Goal: Contribute content: Add original content to the website for others to see

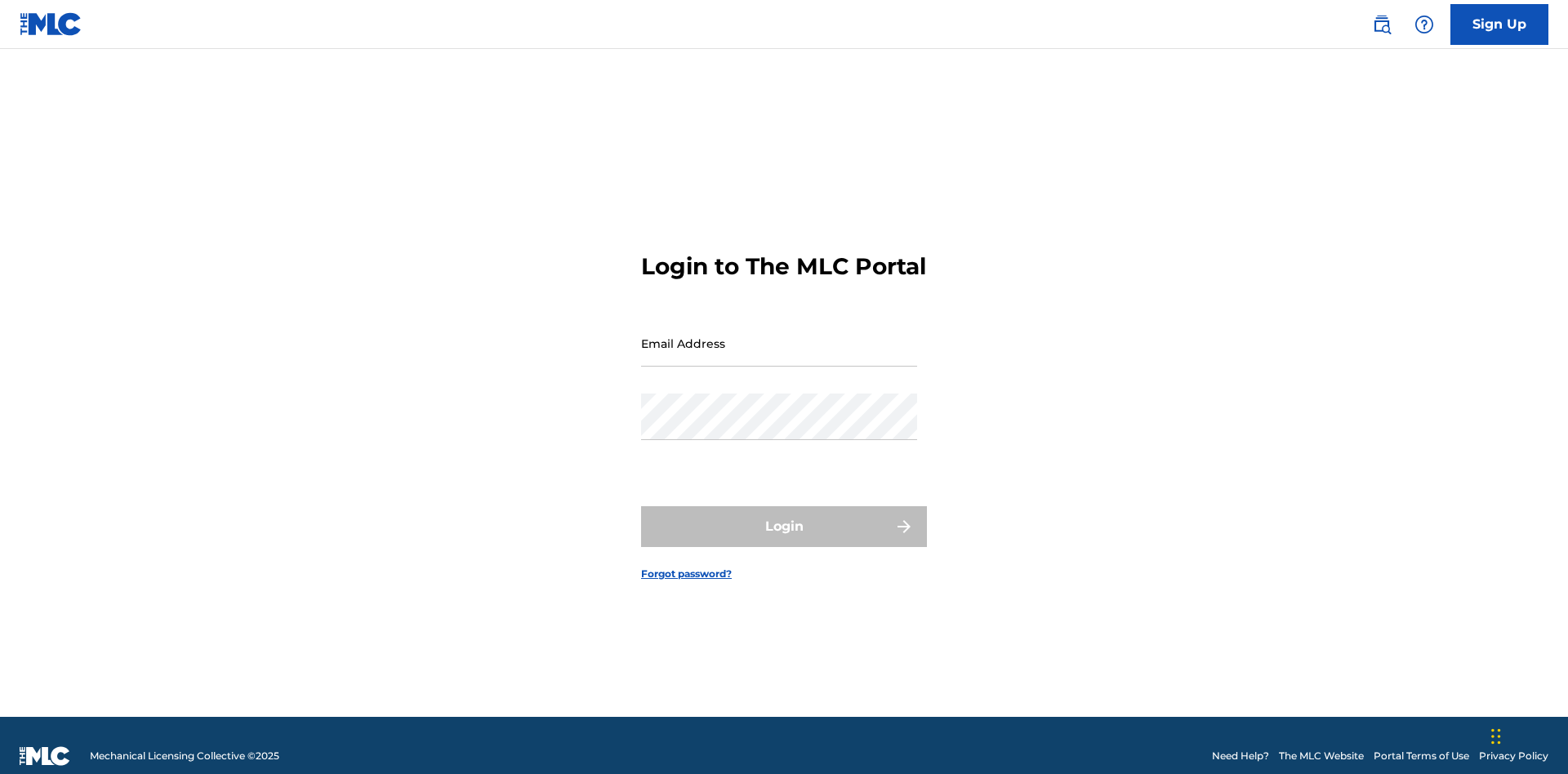
scroll to position [21, 0]
click at [780, 335] on input "Email Address" at bounding box center [779, 343] width 276 height 46
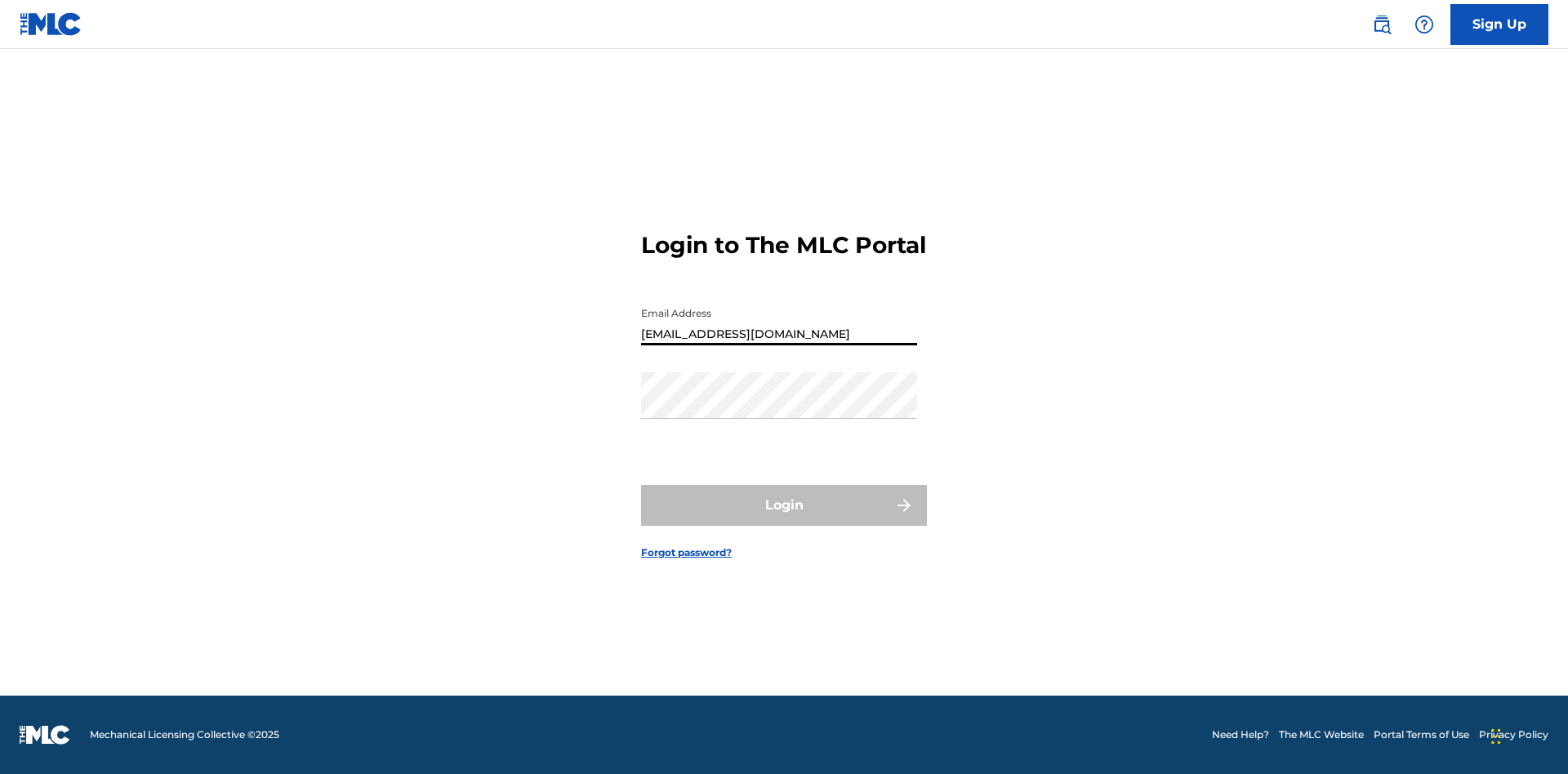
type input "[EMAIL_ADDRESS][DOMAIN_NAME]"
click at [784, 519] on button "Login" at bounding box center [784, 505] width 286 height 41
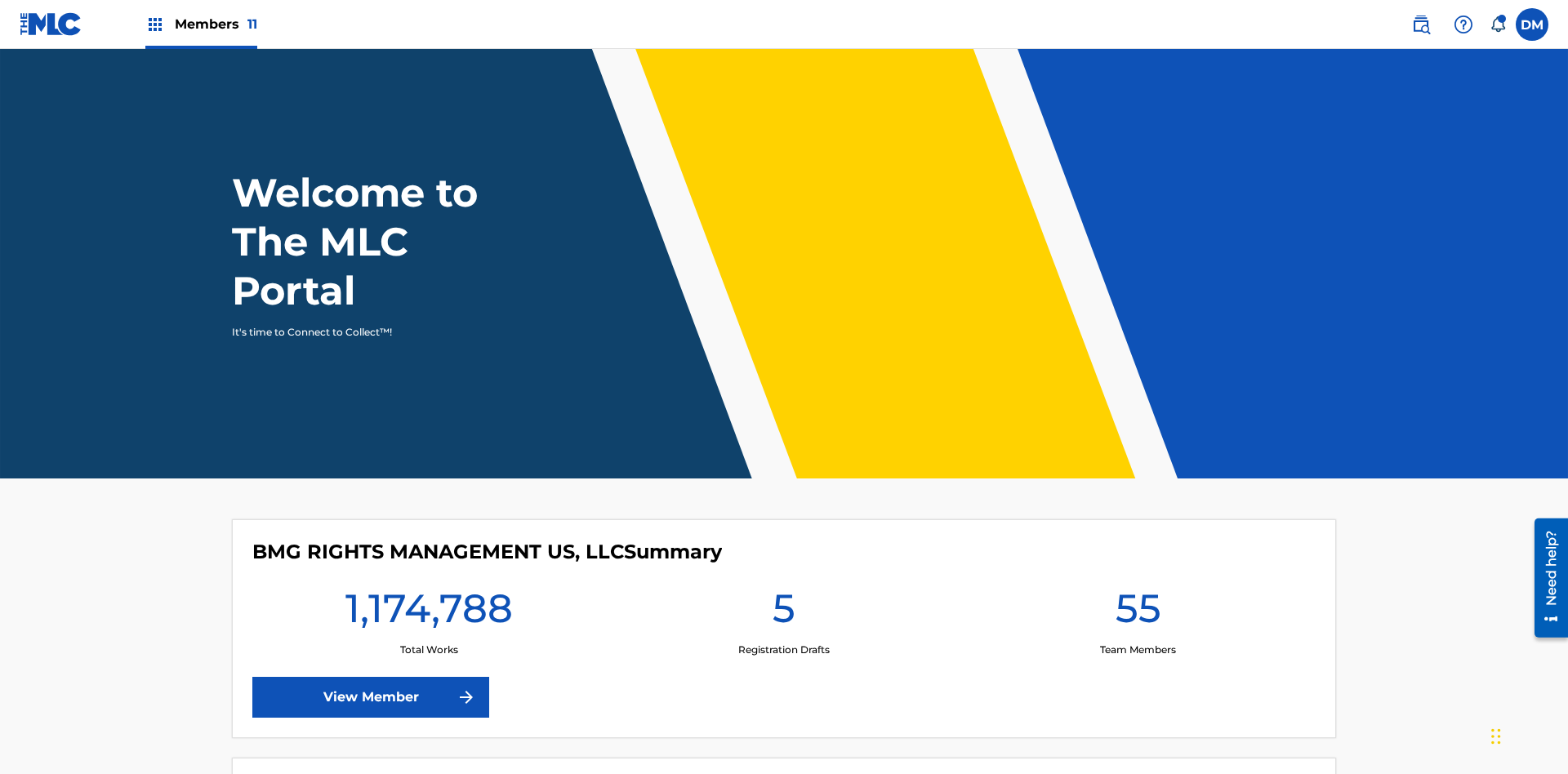
click at [201, 24] on span "Members 11" at bounding box center [216, 24] width 83 height 19
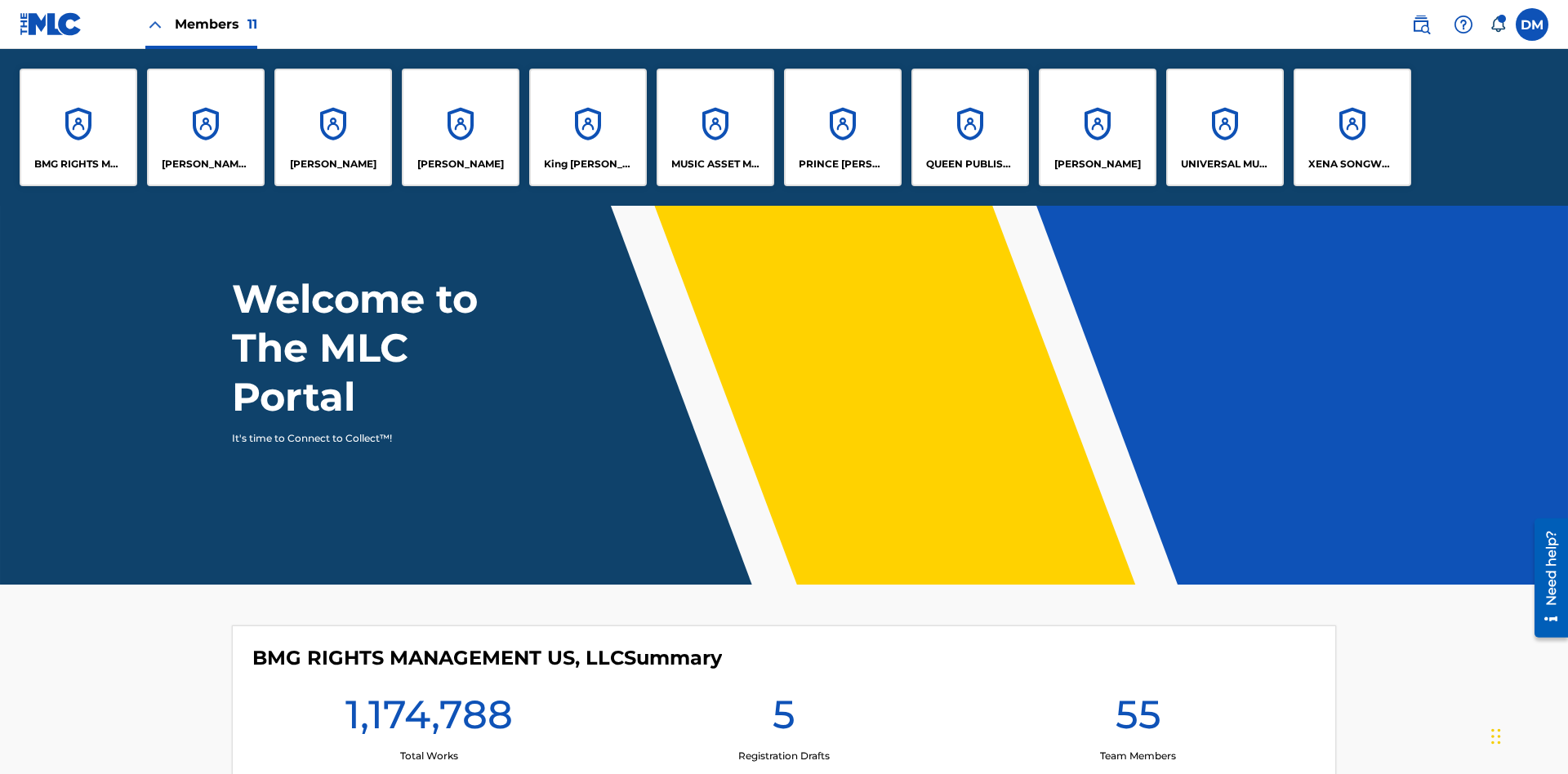
click at [1225, 164] on p "UNIVERSAL MUSIC PUB GROUP" at bounding box center [1226, 164] width 89 height 15
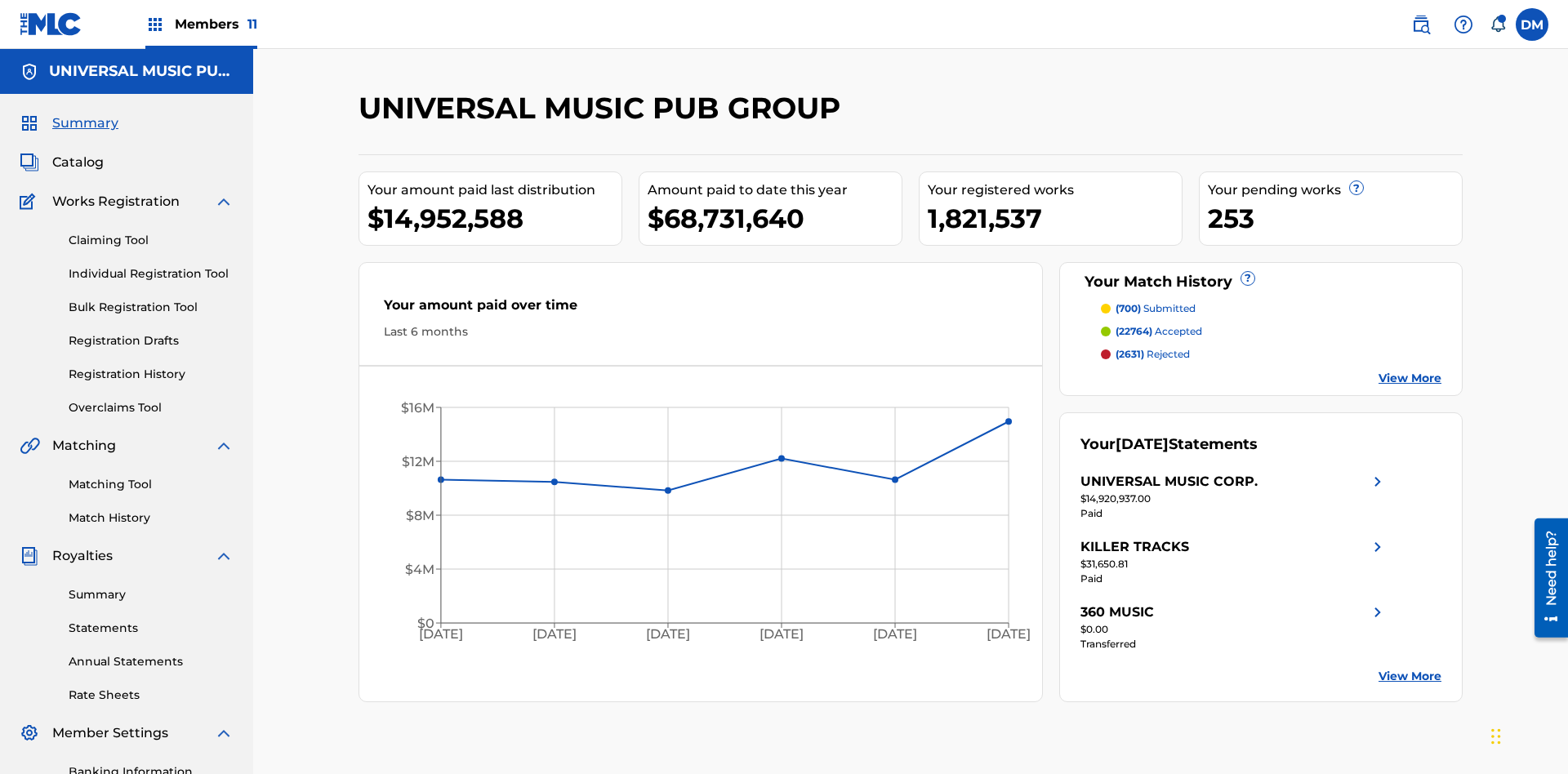
click at [151, 266] on link "Individual Registration Tool" at bounding box center [151, 274] width 165 height 17
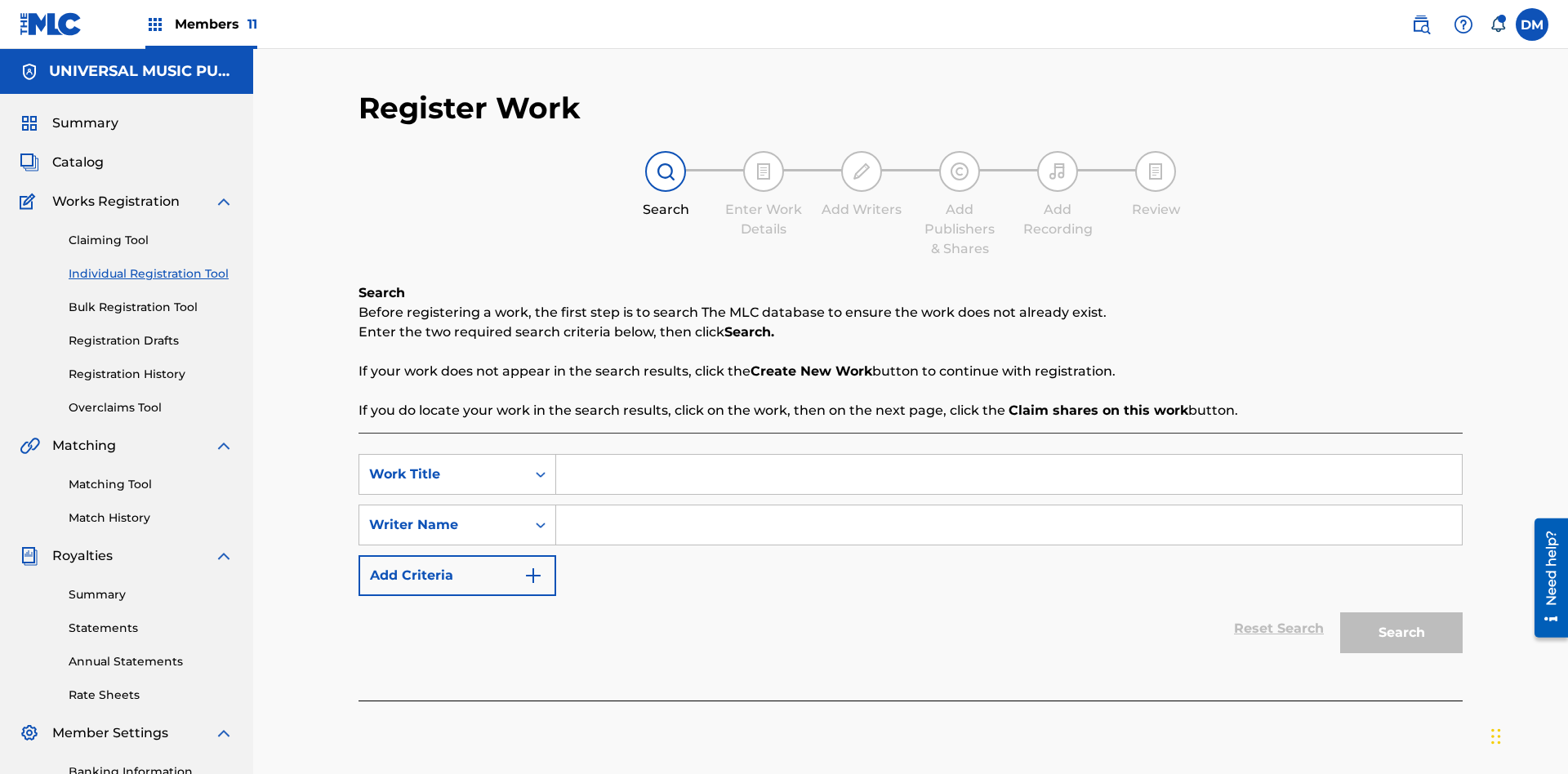
click at [1009, 454] on input "Search Form" at bounding box center [1010, 474] width 906 height 39
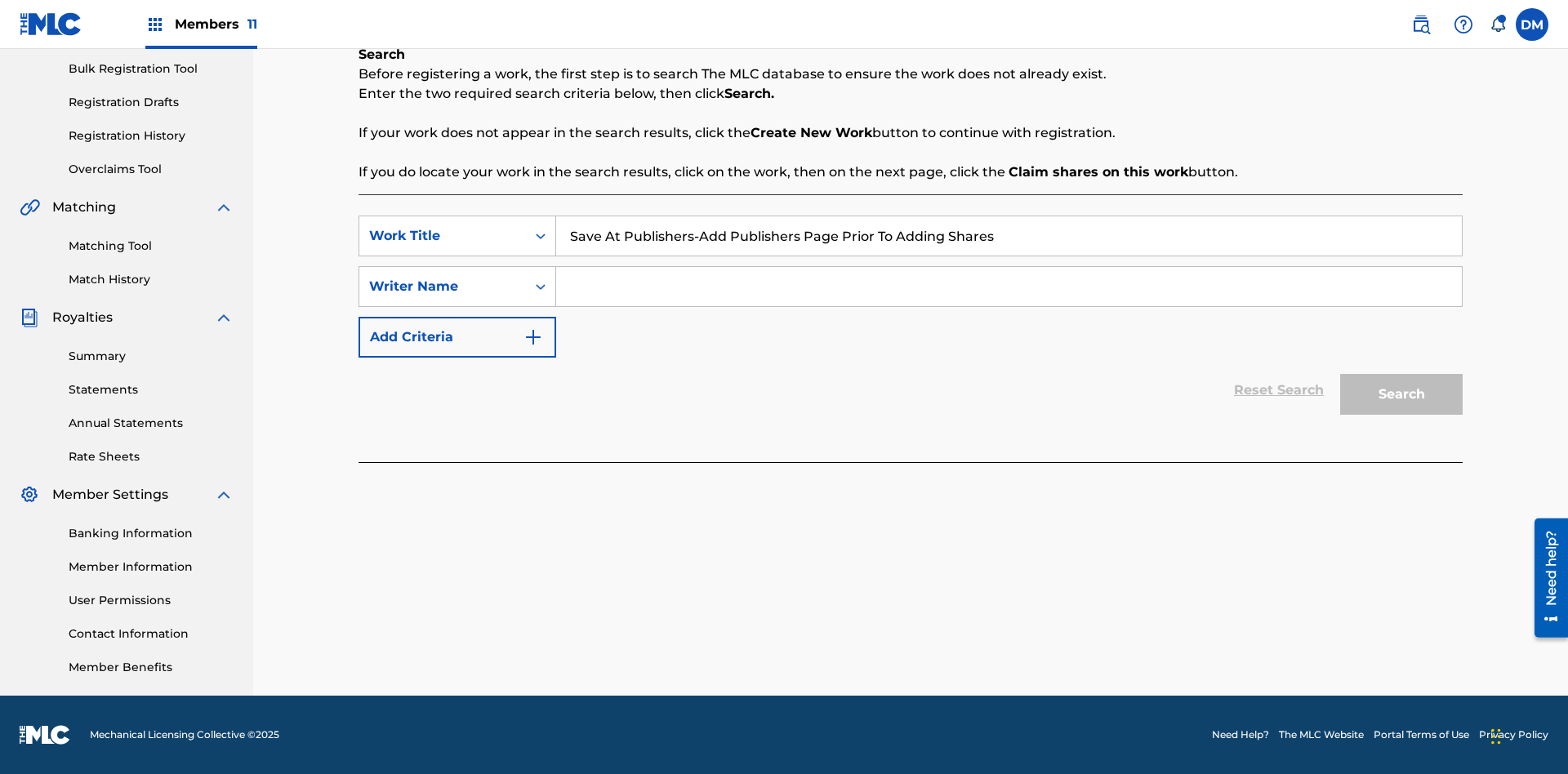
type input "Save At Publishers-Add Publishers Page Prior To Adding Shares"
click at [1009, 286] on input "Search Form" at bounding box center [1010, 286] width 906 height 39
type input "QWERTYUIOP"
click at [1402, 394] on button "Search" at bounding box center [1402, 394] width 123 height 41
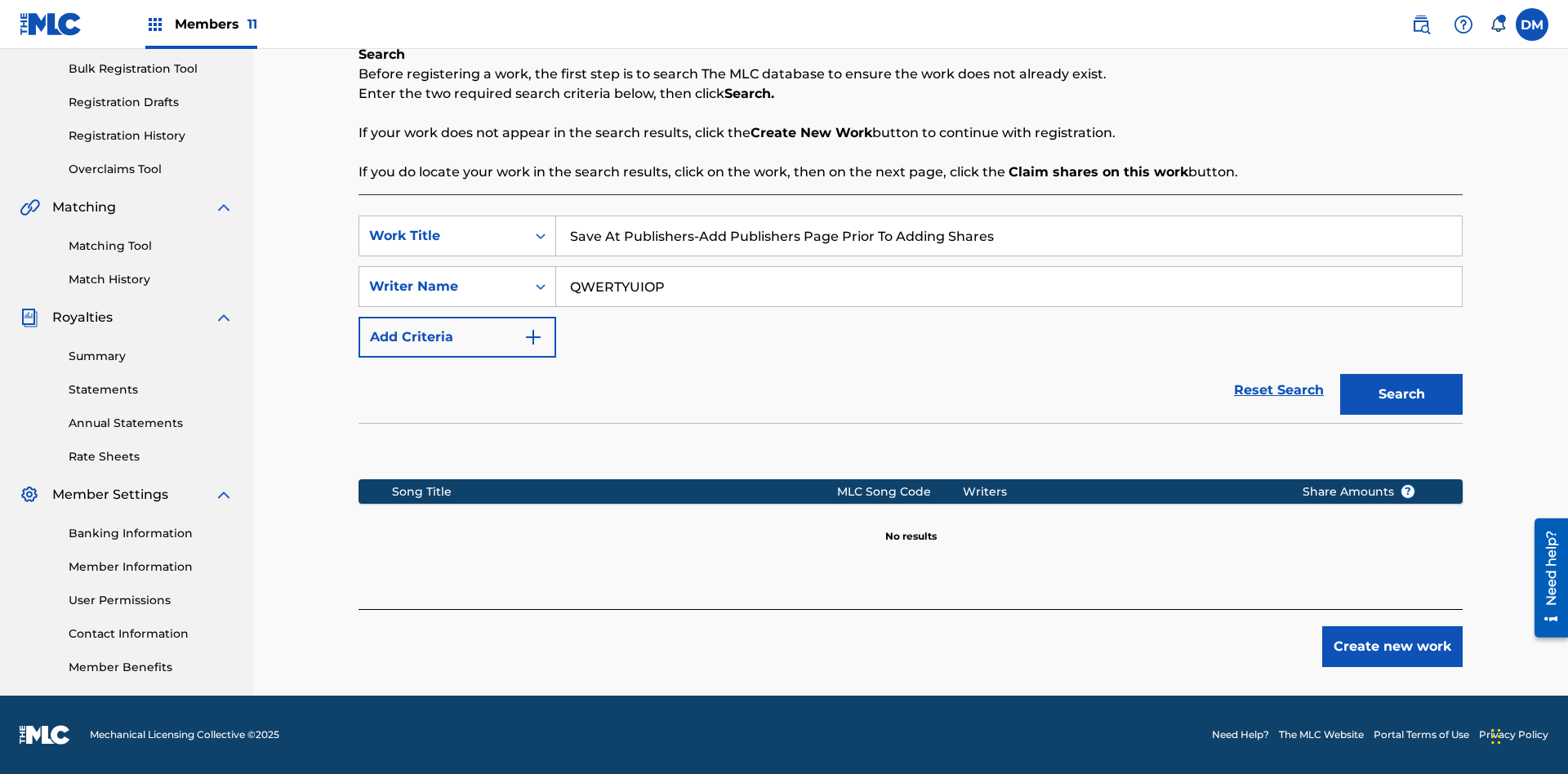
click at [1393, 647] on button "Create new work" at bounding box center [1392, 646] width 140 height 41
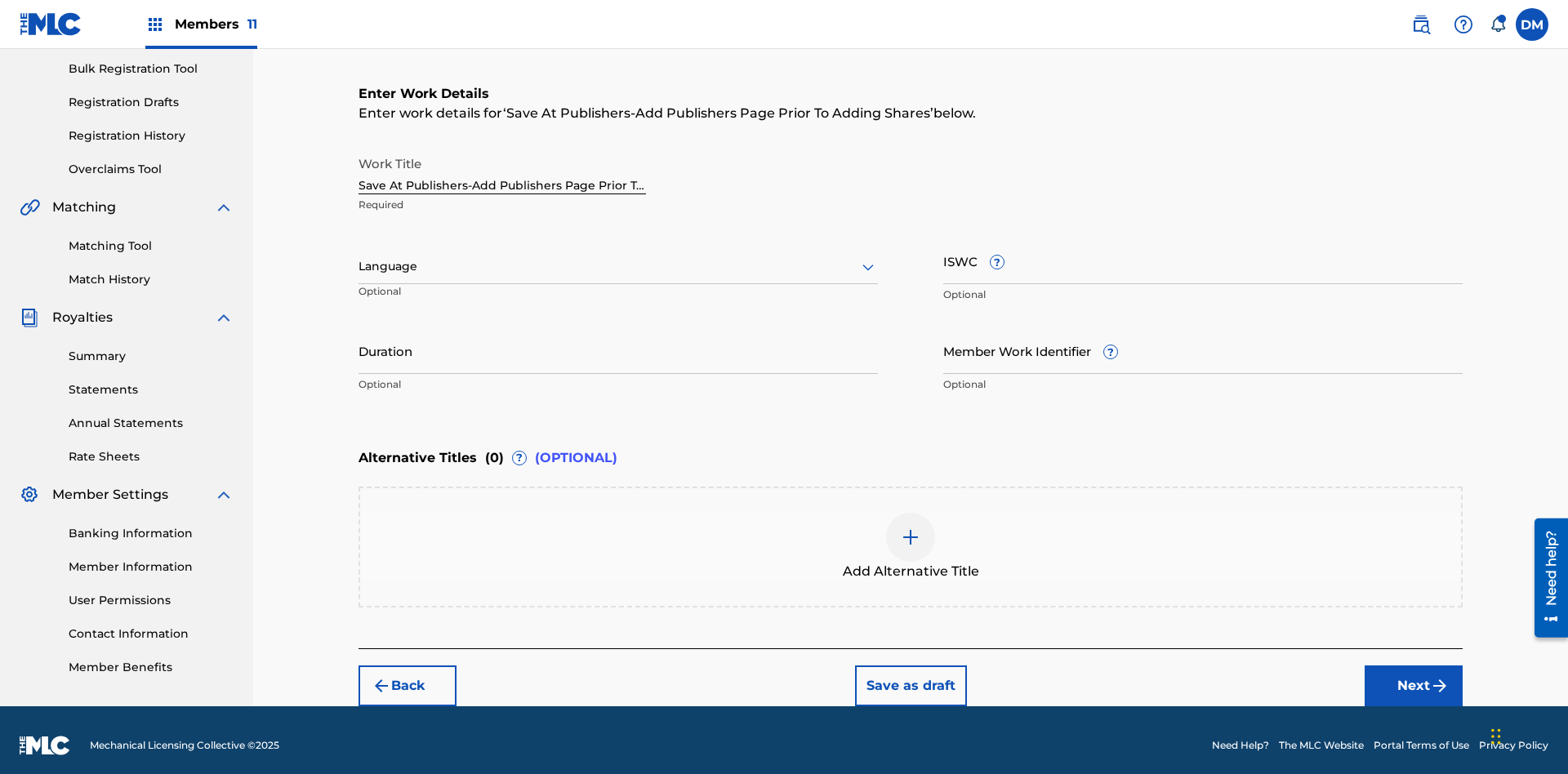
click at [618, 340] on input "Duration" at bounding box center [618, 350] width 519 height 46
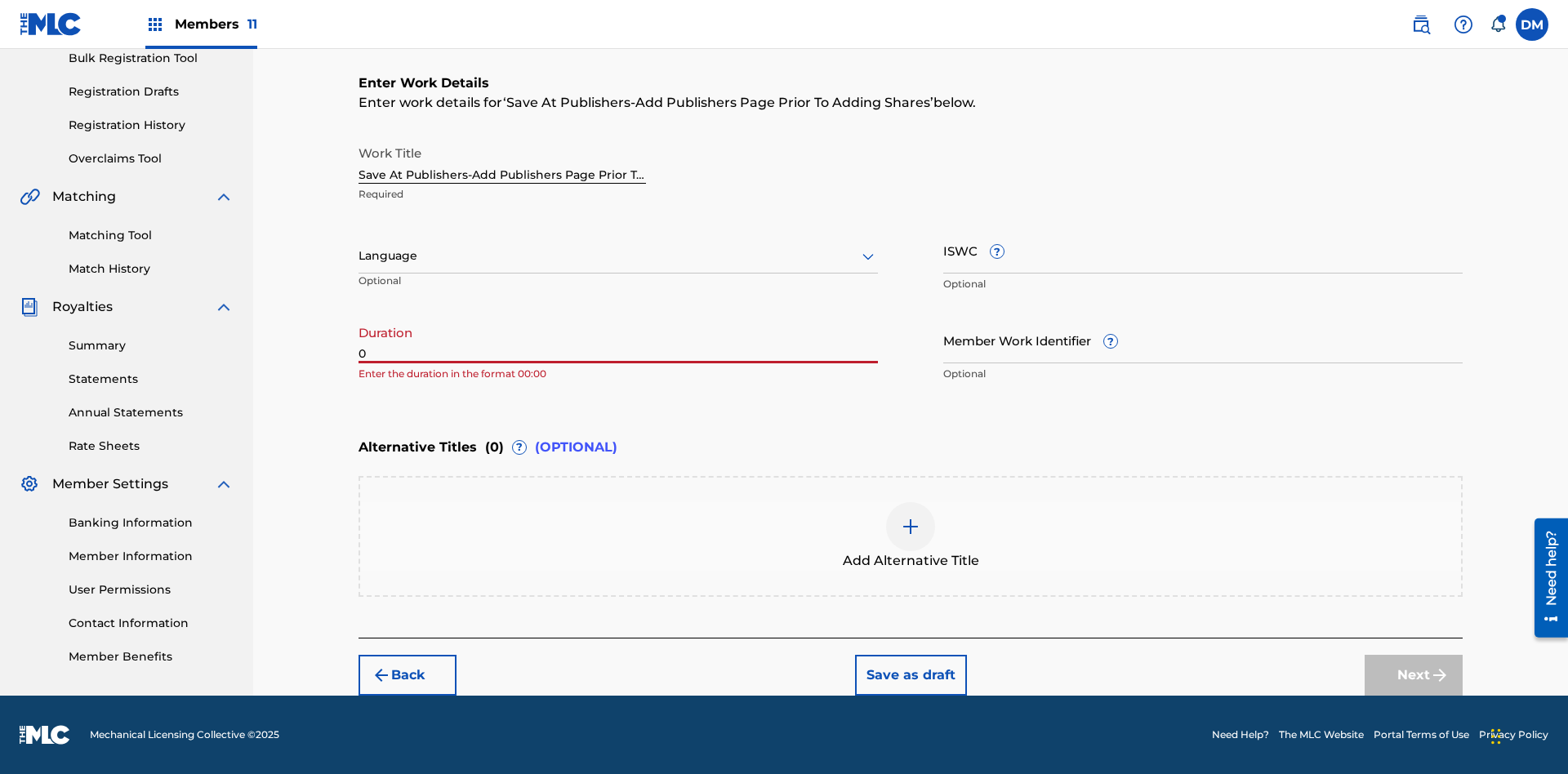
click at [618, 340] on input "0" at bounding box center [618, 340] width 519 height 46
type input "00:00"
click at [868, 256] on icon at bounding box center [868, 256] width 20 height 20
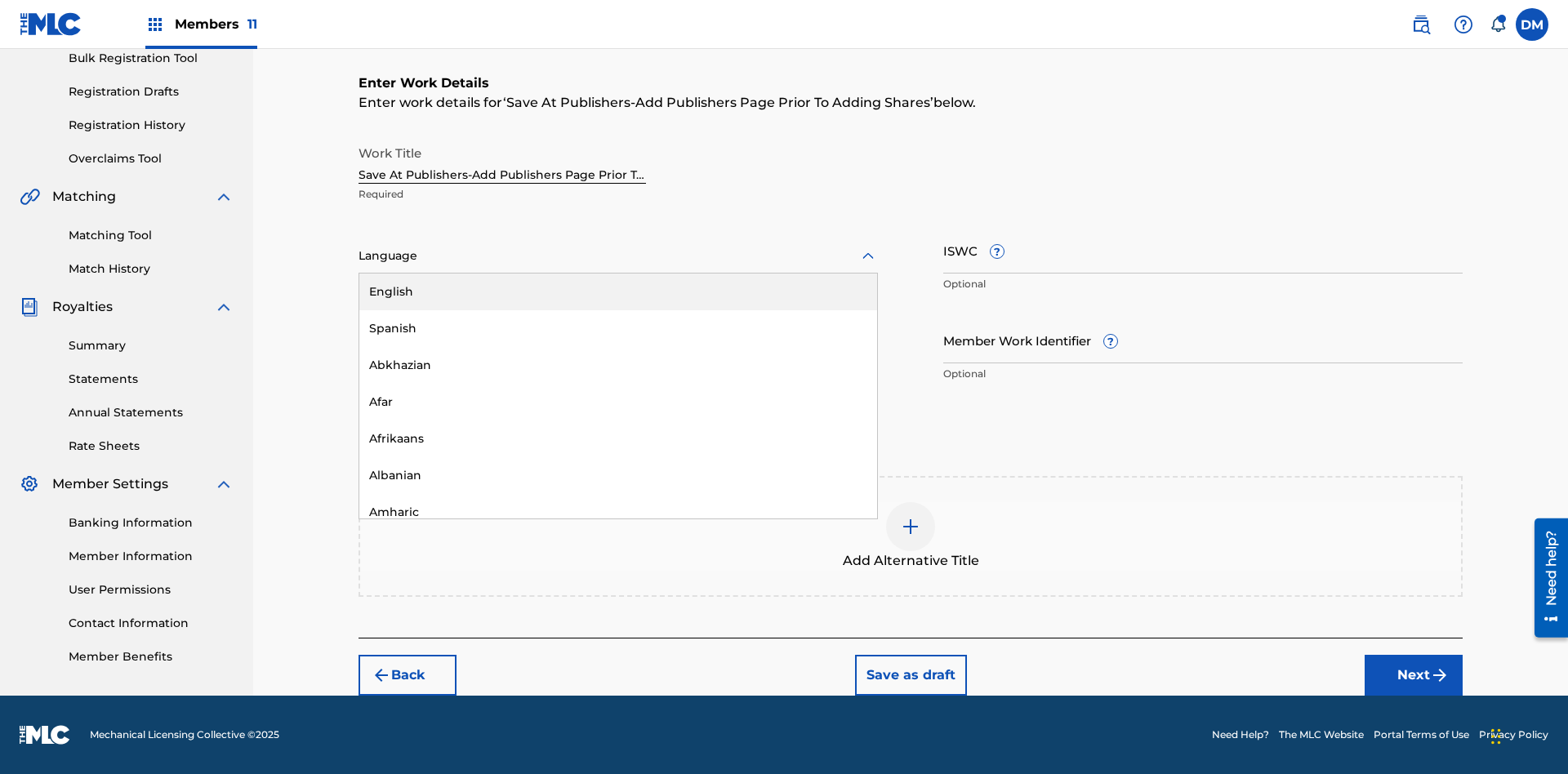
click at [618, 401] on div "Afar" at bounding box center [618, 402] width 517 height 37
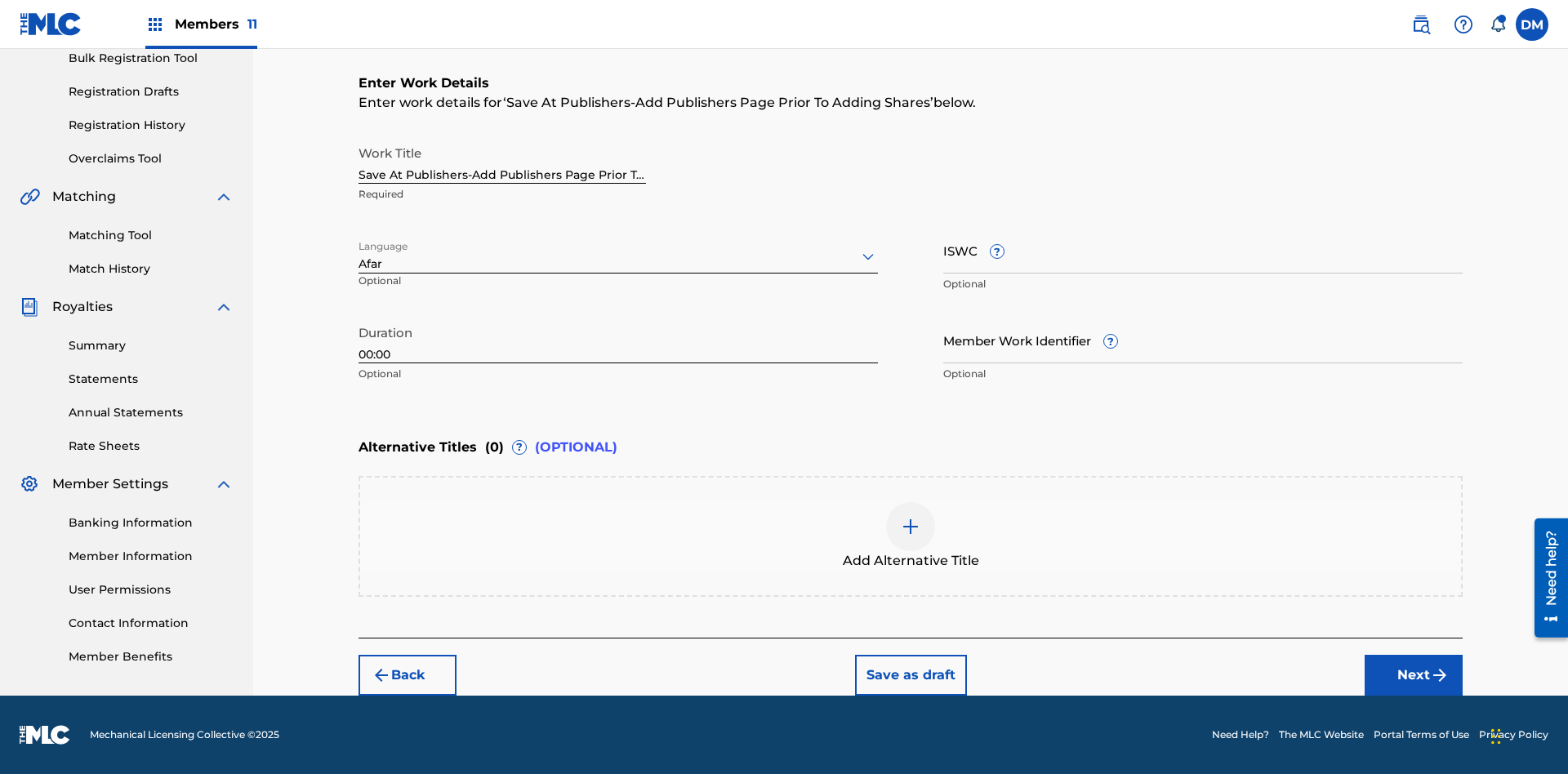
click at [1203, 340] on input "Member Work Identifier ?" at bounding box center [1203, 340] width 519 height 46
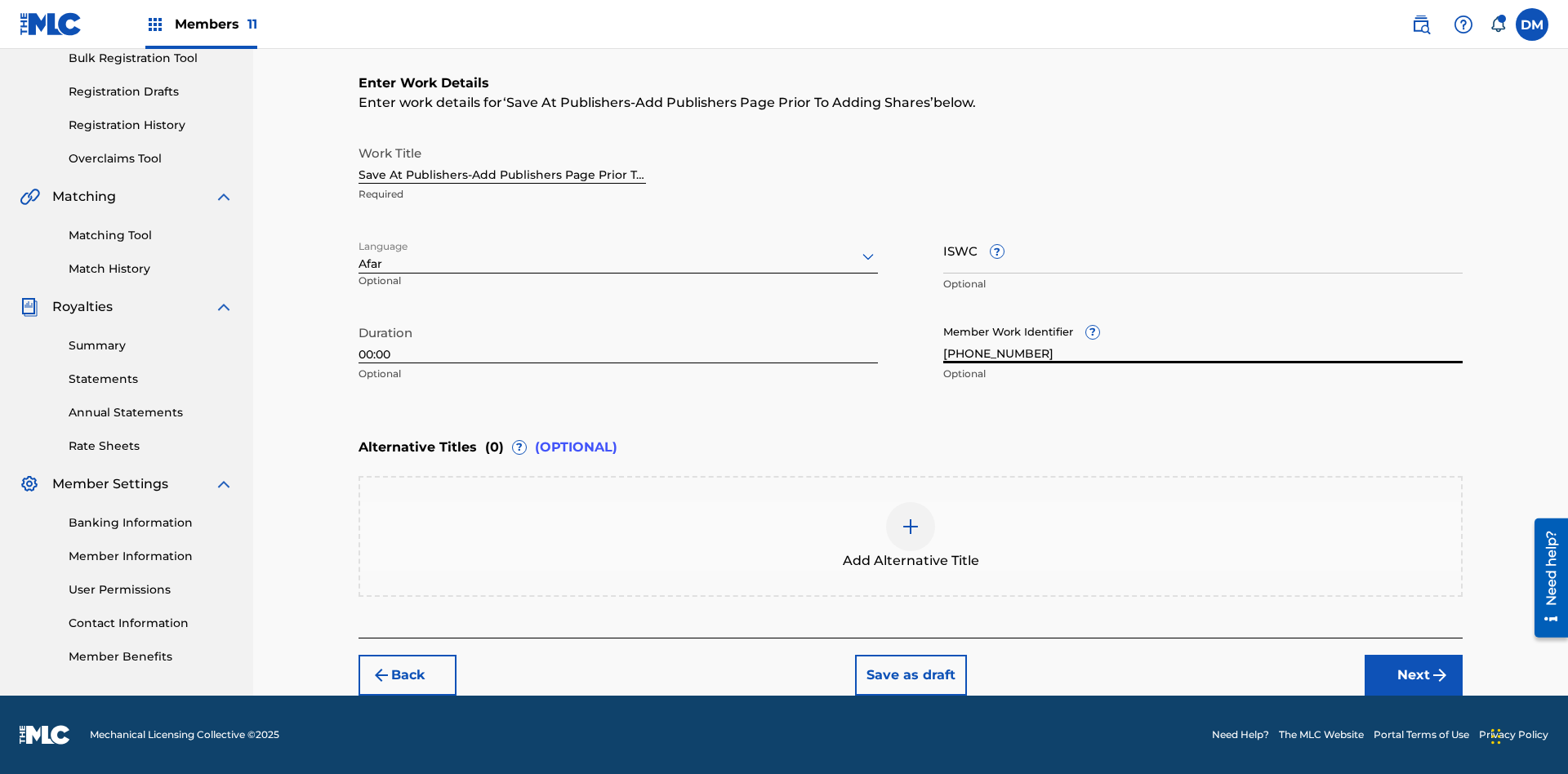
type input "[PHONE_NUMBER]"
click at [1203, 250] on input "ISWC ?" at bounding box center [1203, 250] width 519 height 46
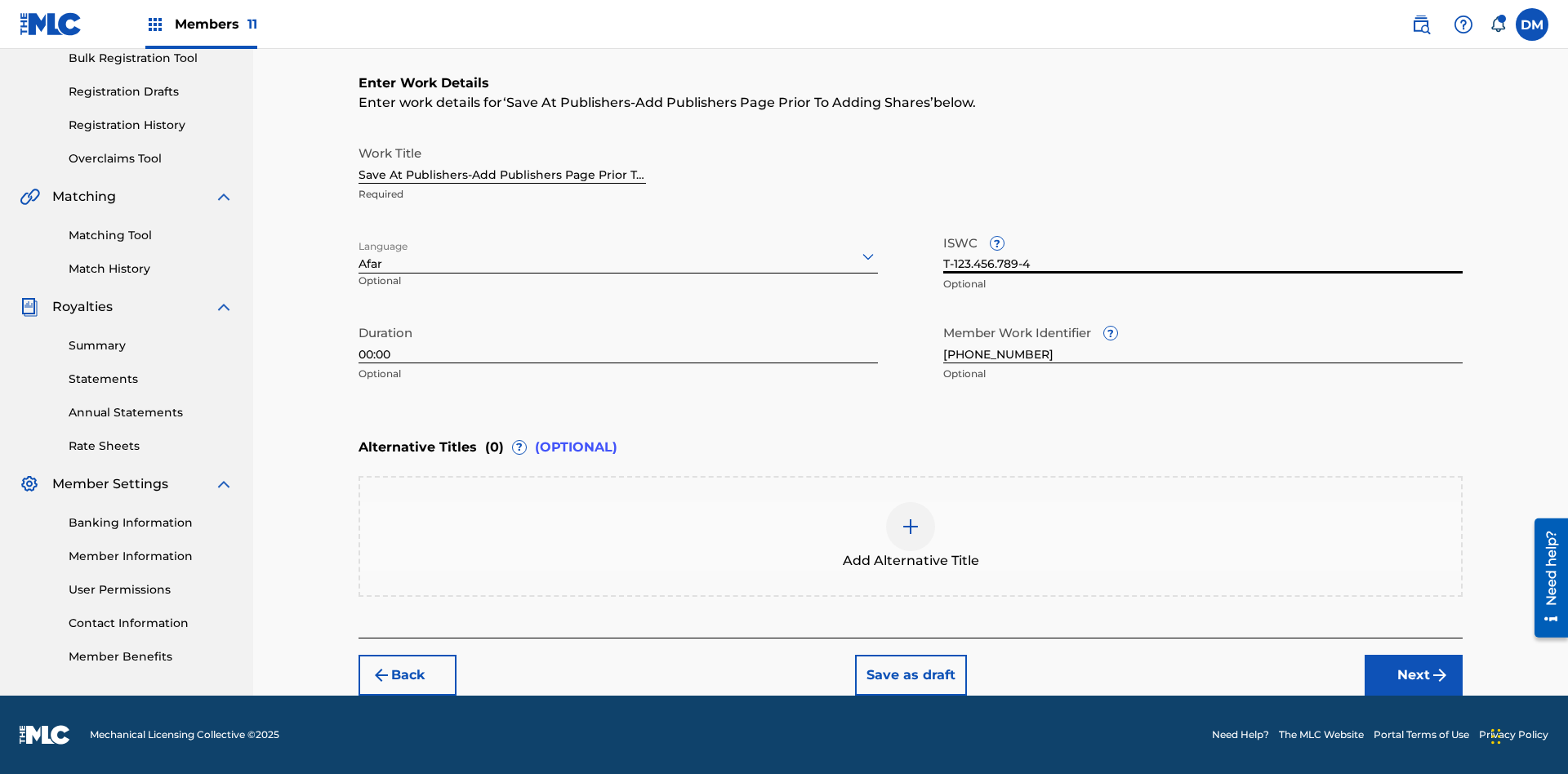
type input "T-123.456.789-4"
click at [911, 535] on img at bounding box center [910, 527] width 20 height 20
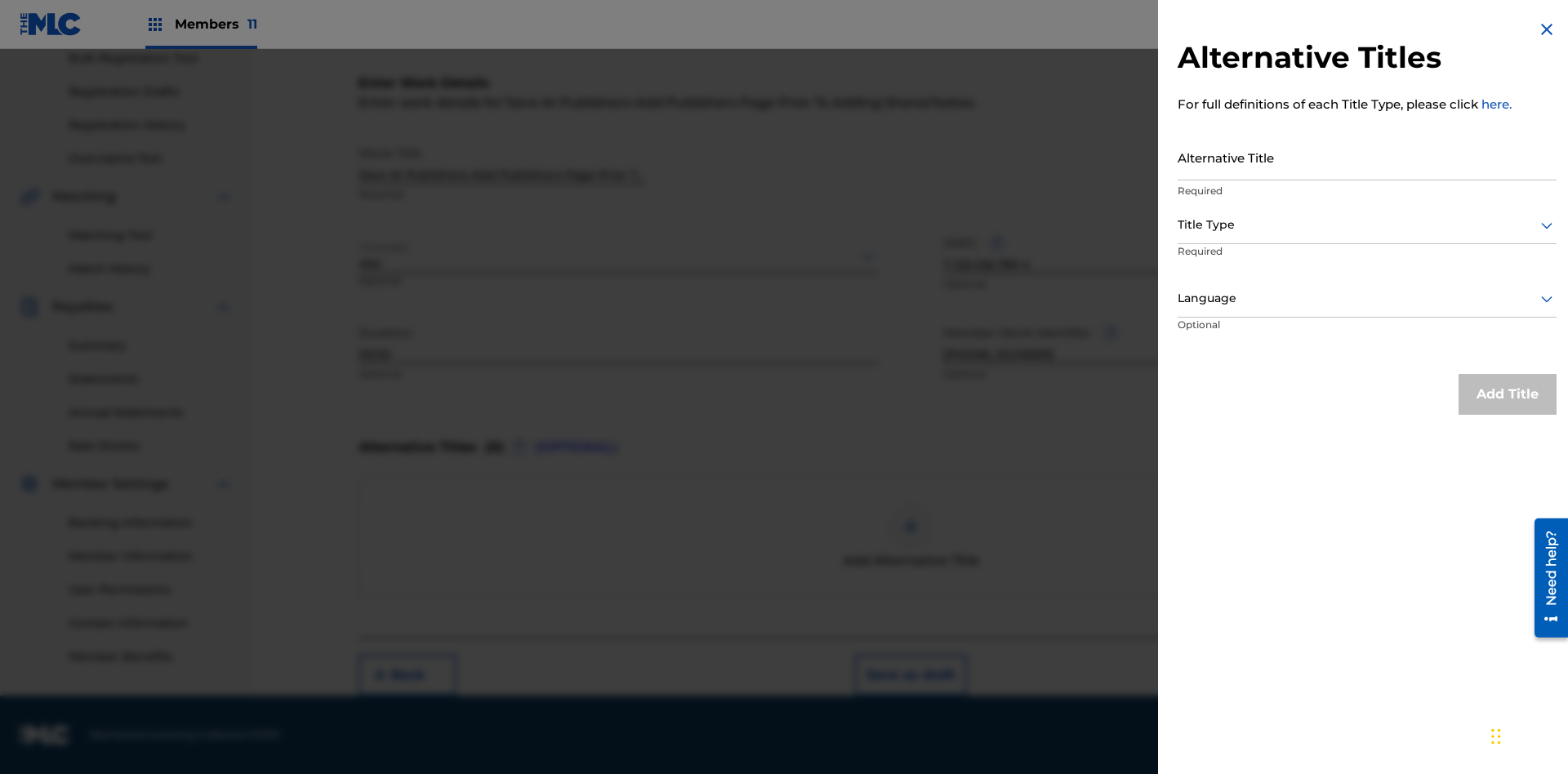
click at [1368, 157] on input "Alternative Title" at bounding box center [1367, 157] width 379 height 46
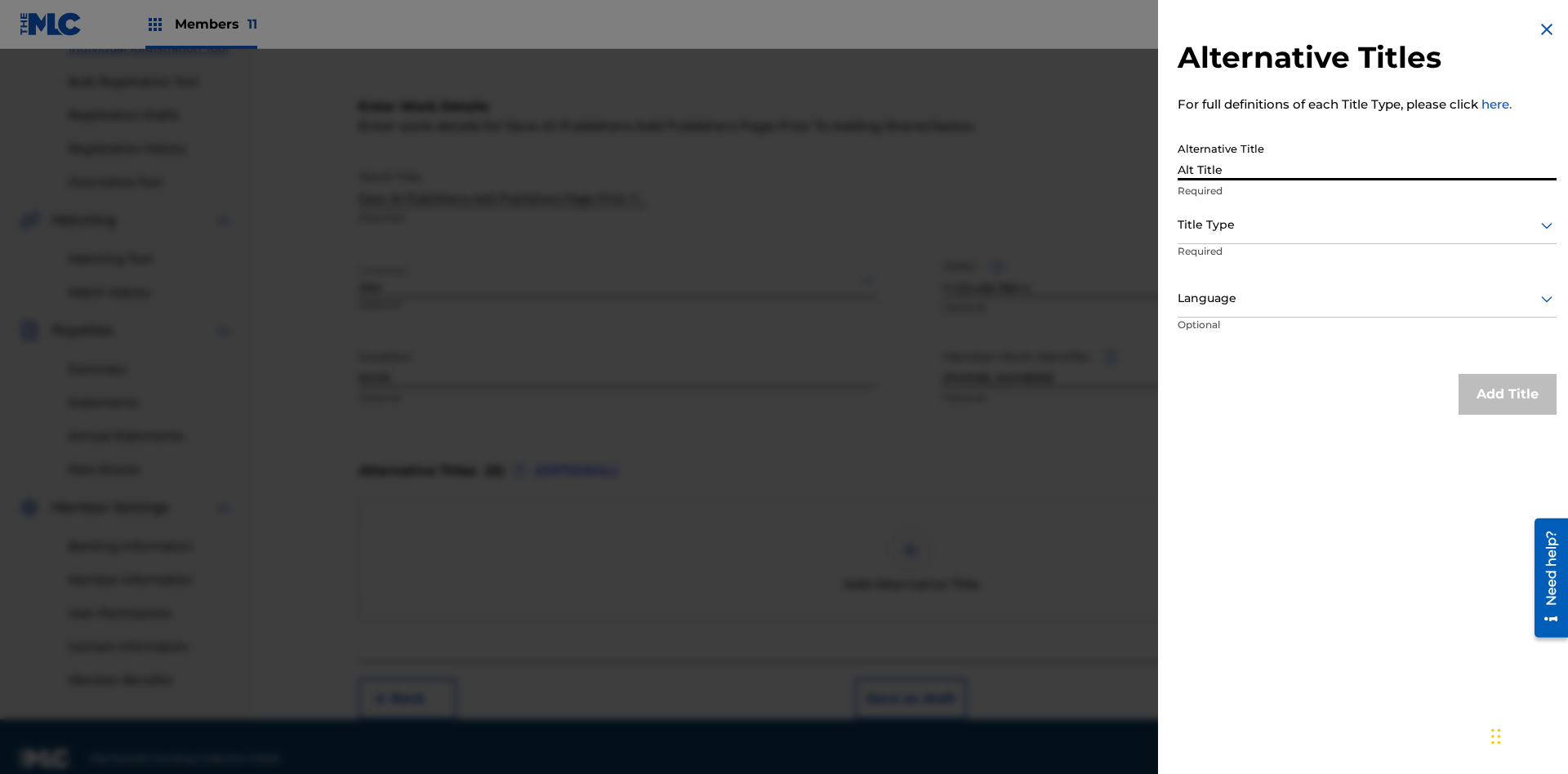
type input "Alt Title"
click at [1368, 225] on div at bounding box center [1367, 225] width 379 height 20
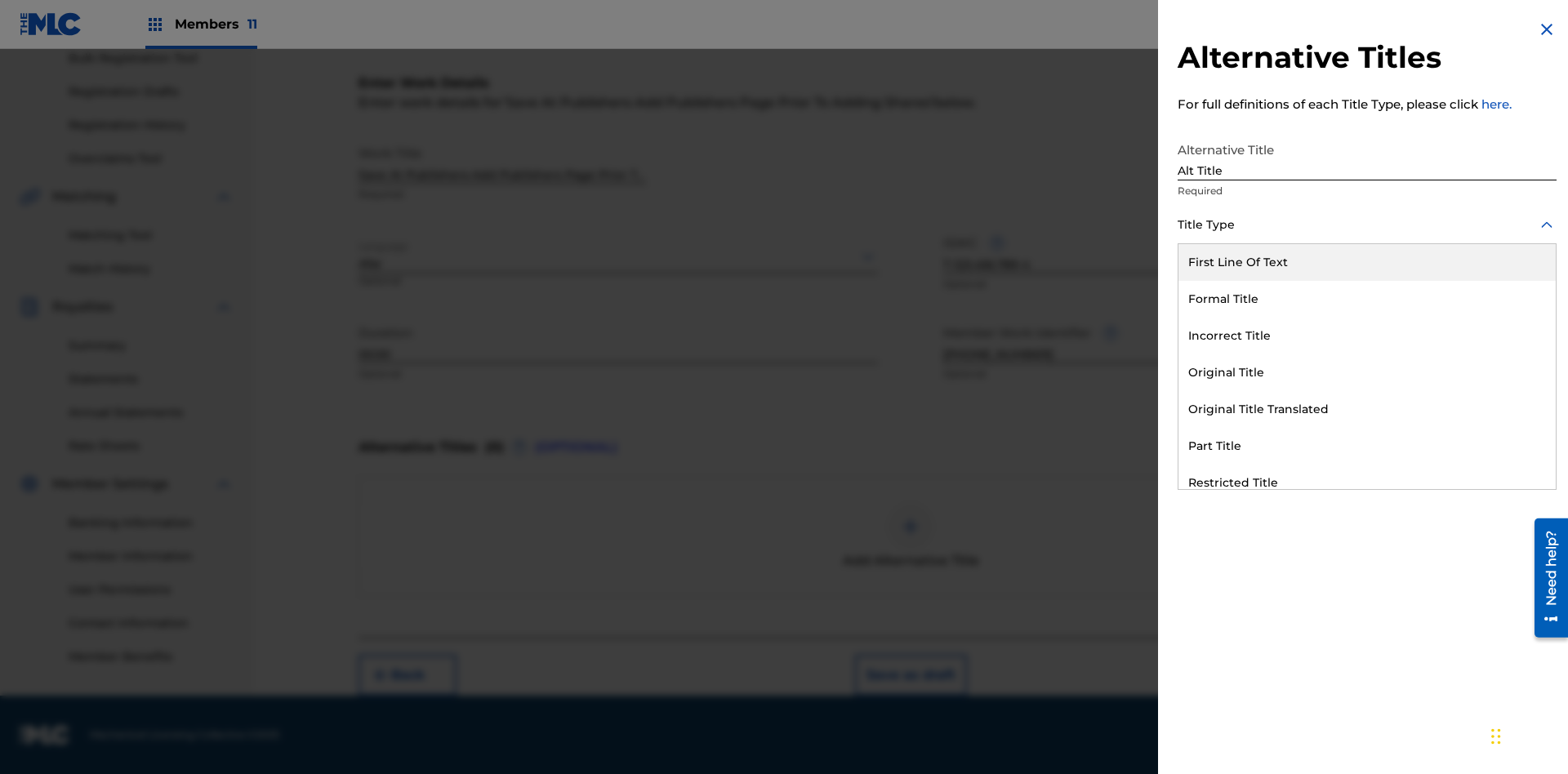
click at [1368, 373] on div "Original Title" at bounding box center [1367, 373] width 377 height 37
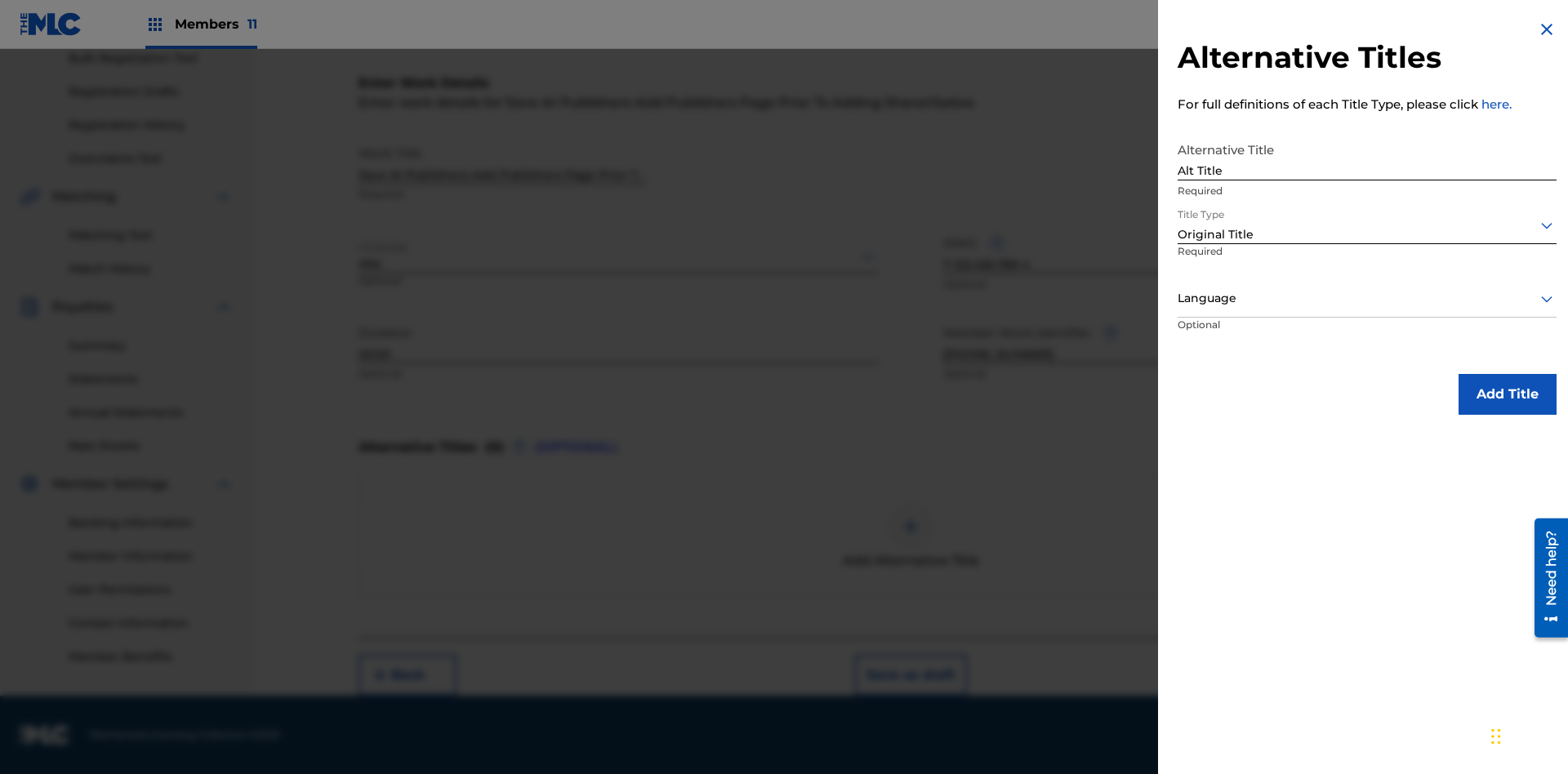
click at [1368, 298] on div at bounding box center [1367, 298] width 379 height 20
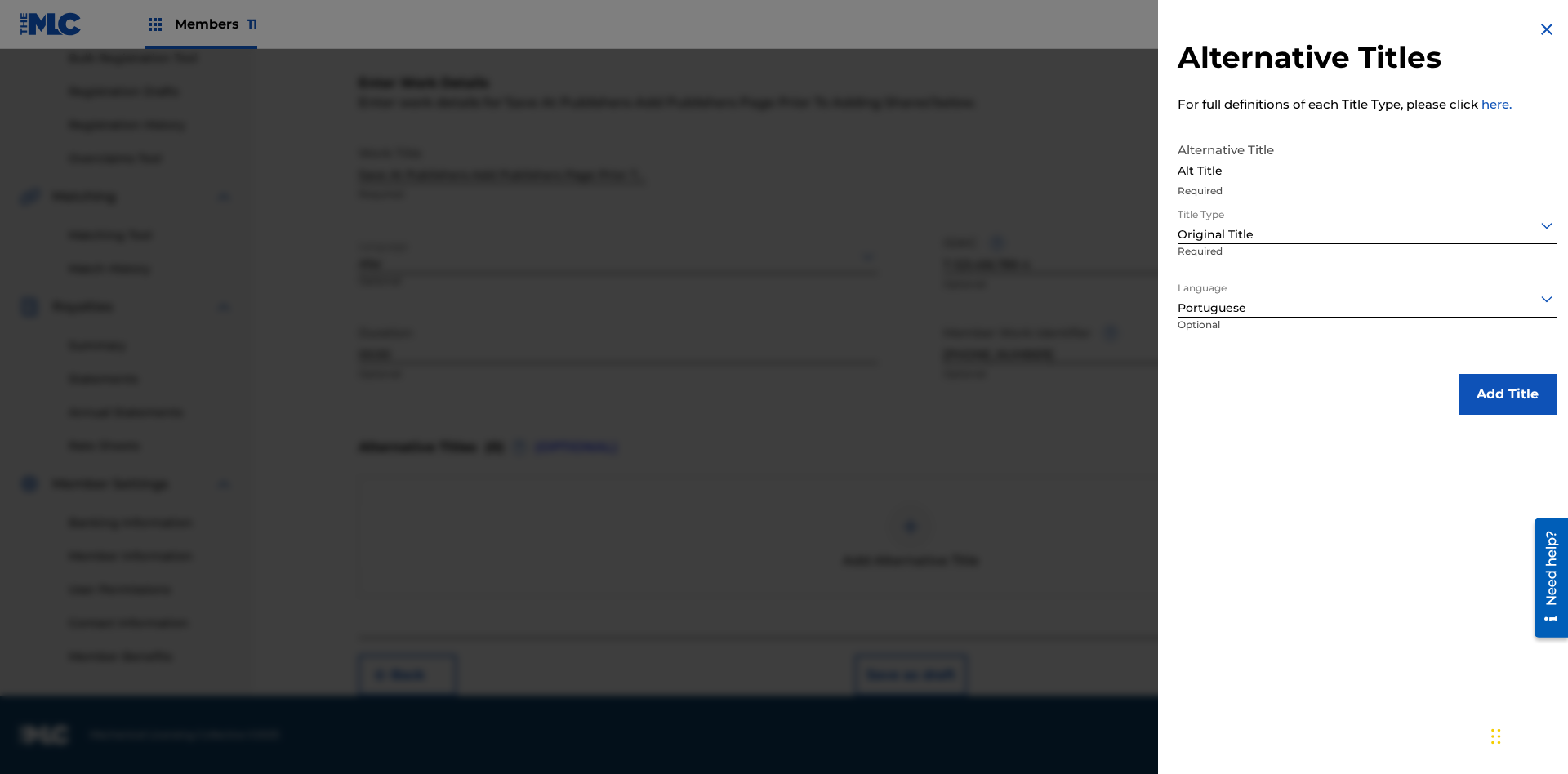
click at [1508, 394] on button "Add Title" at bounding box center [1508, 394] width 98 height 41
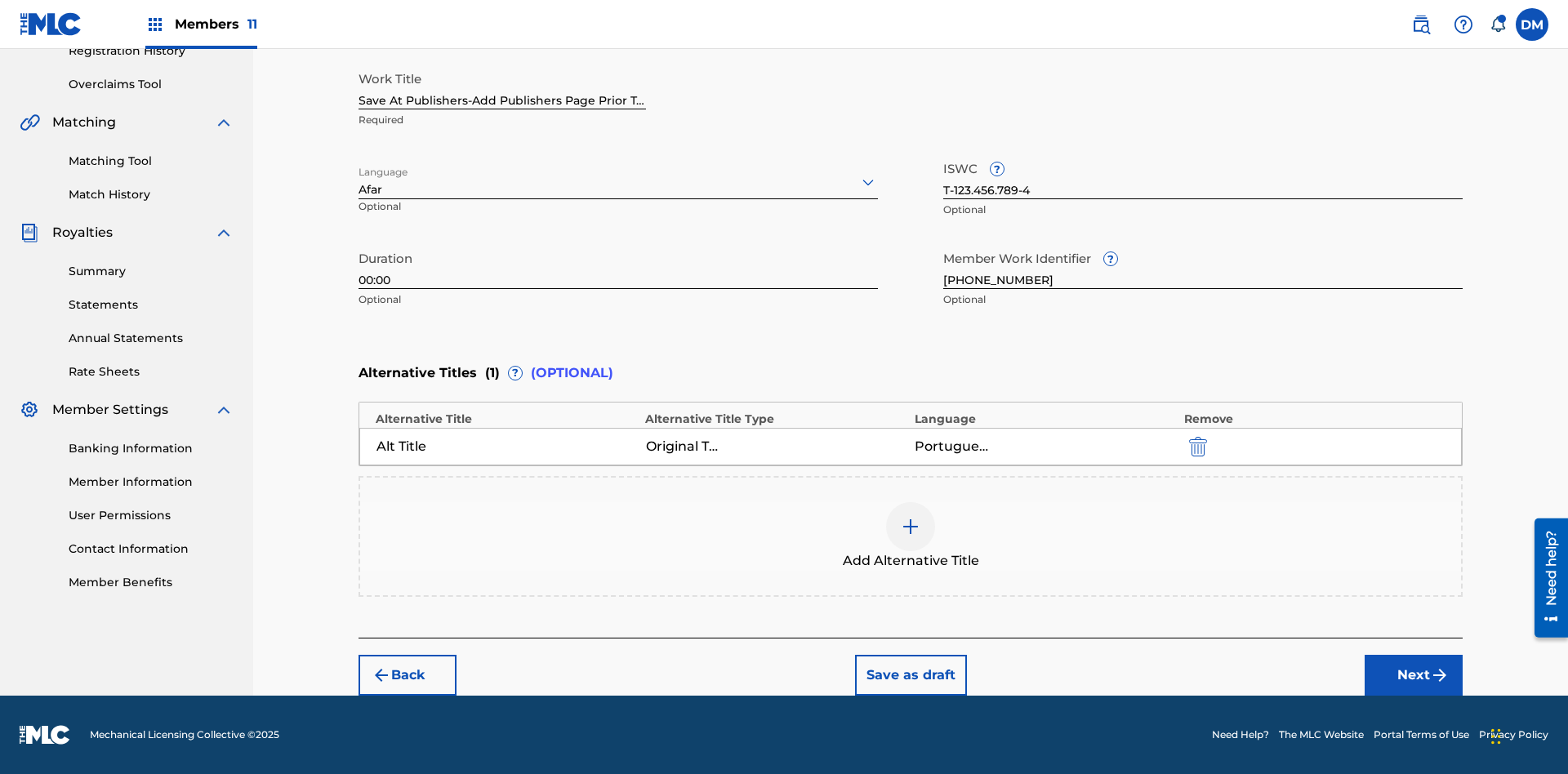
click at [1414, 675] on button "Next" at bounding box center [1414, 675] width 98 height 41
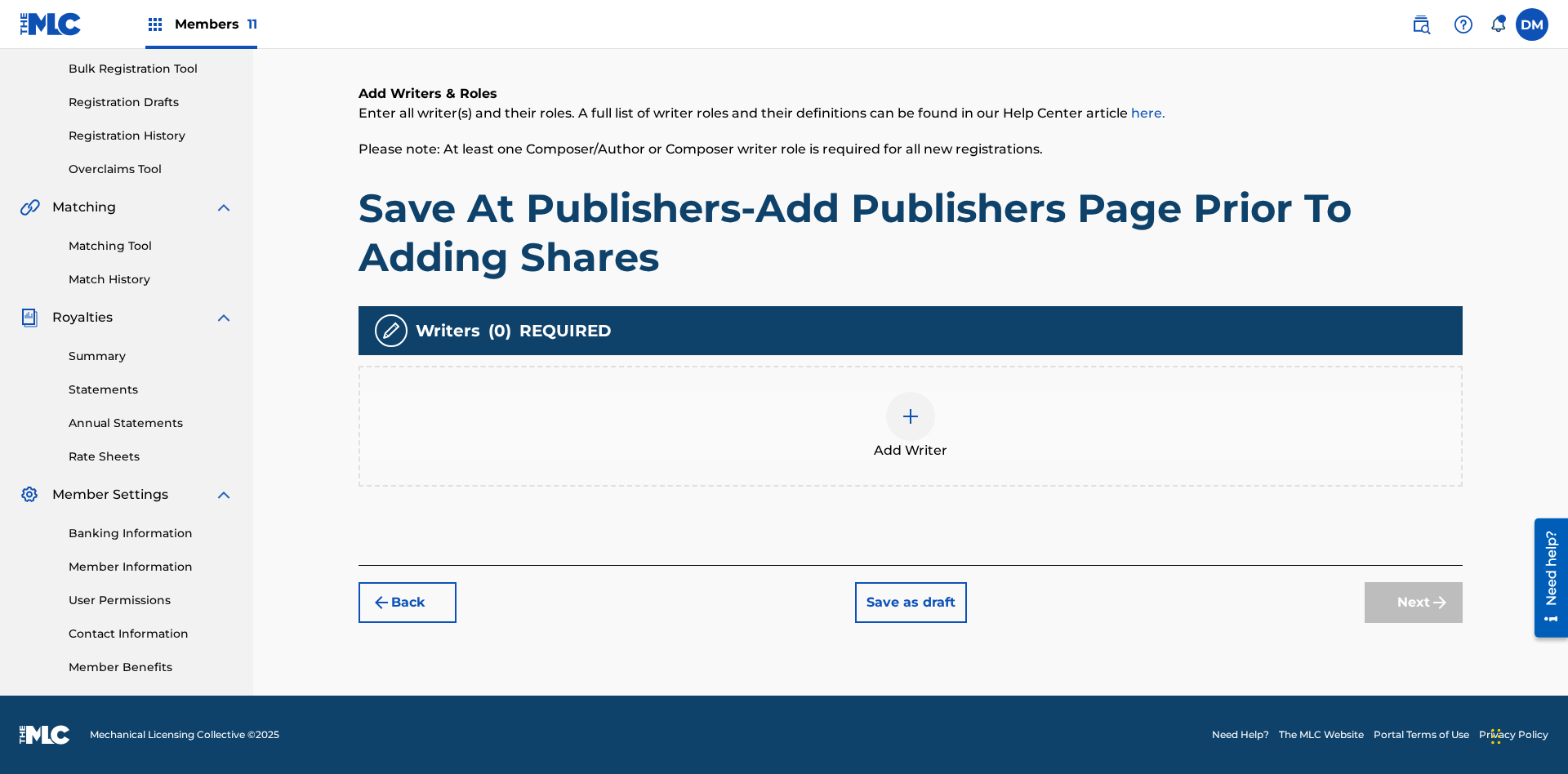
scroll to position [239, 0]
click at [911, 426] on img at bounding box center [910, 416] width 20 height 20
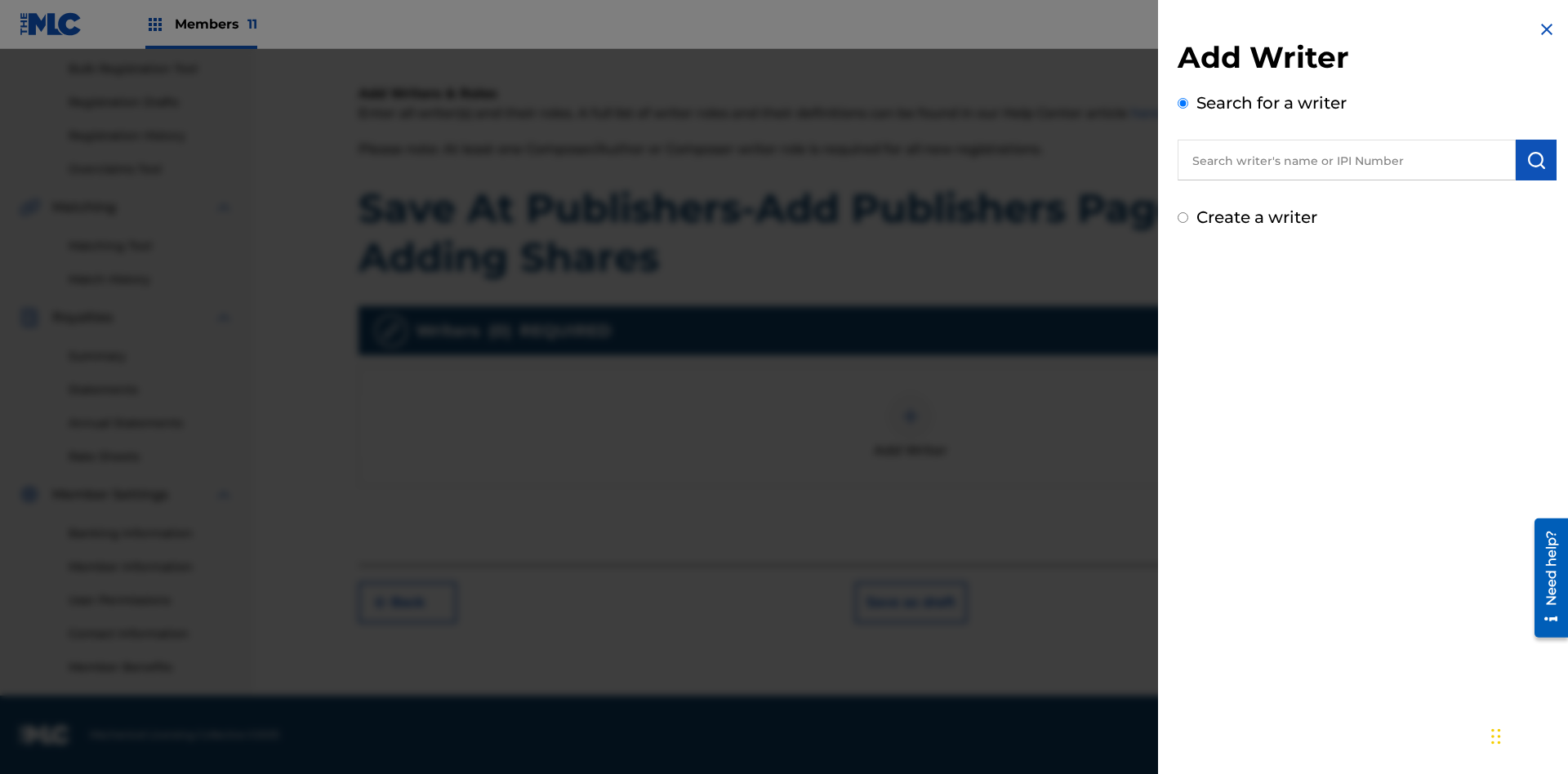
click at [1347, 160] on input "text" at bounding box center [1347, 159] width 338 height 41
type input "[PERSON_NAME]"
click at [1537, 160] on img "submit" at bounding box center [1537, 160] width 20 height 20
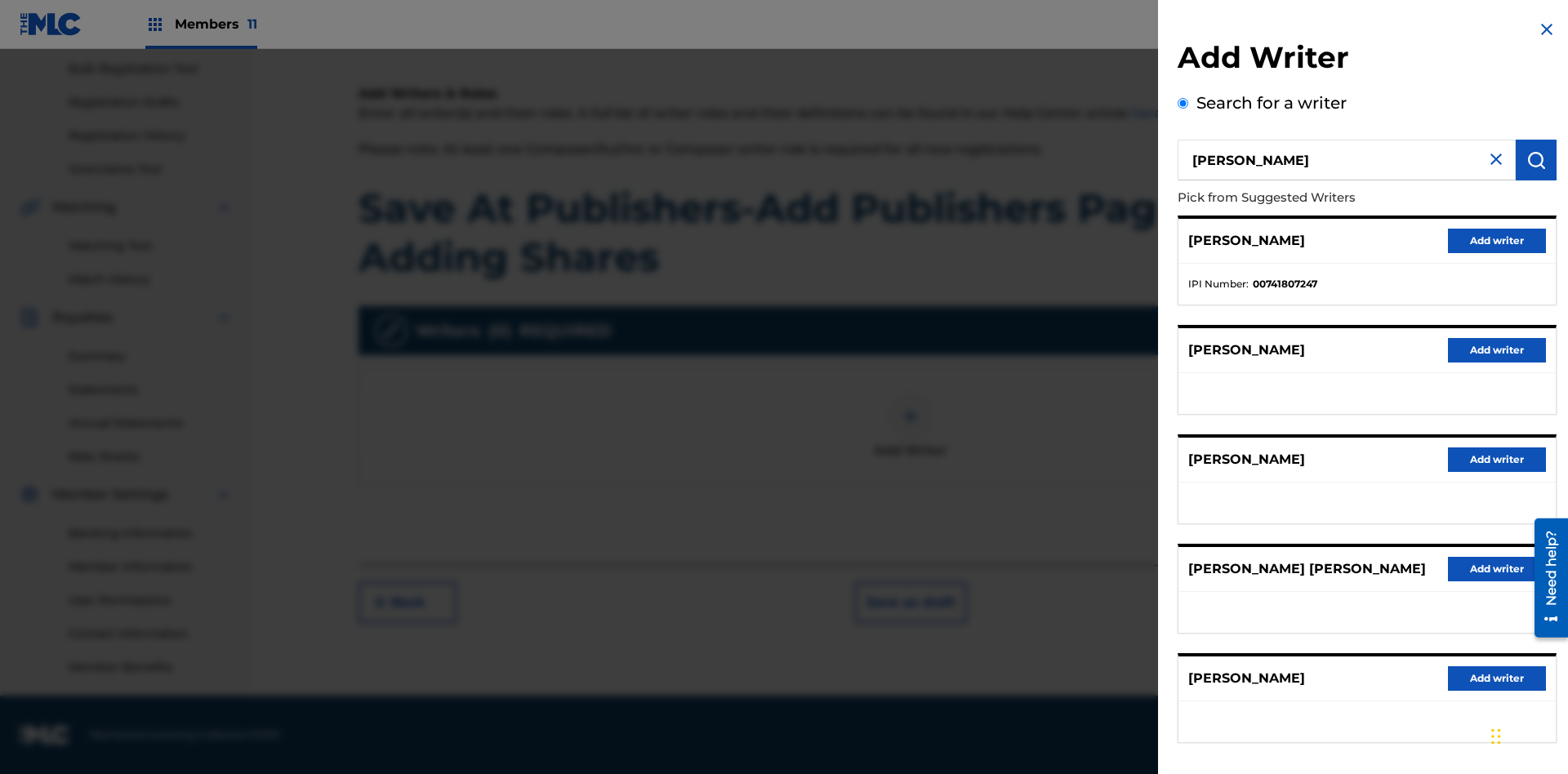
click at [1497, 240] on button "Add writer" at bounding box center [1497, 241] width 98 height 24
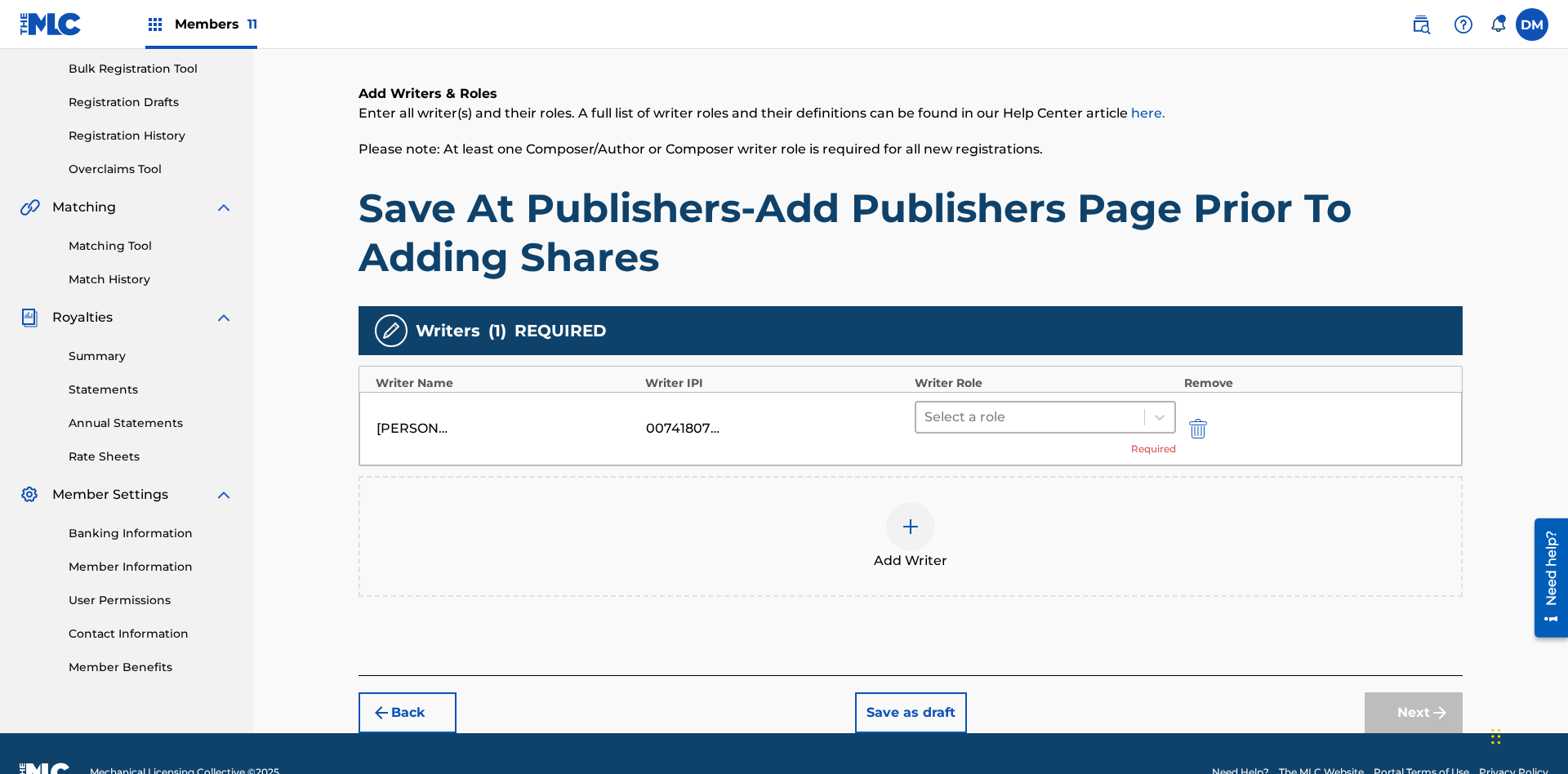
click at [926, 407] on input "text" at bounding box center [926, 417] width 3 height 20
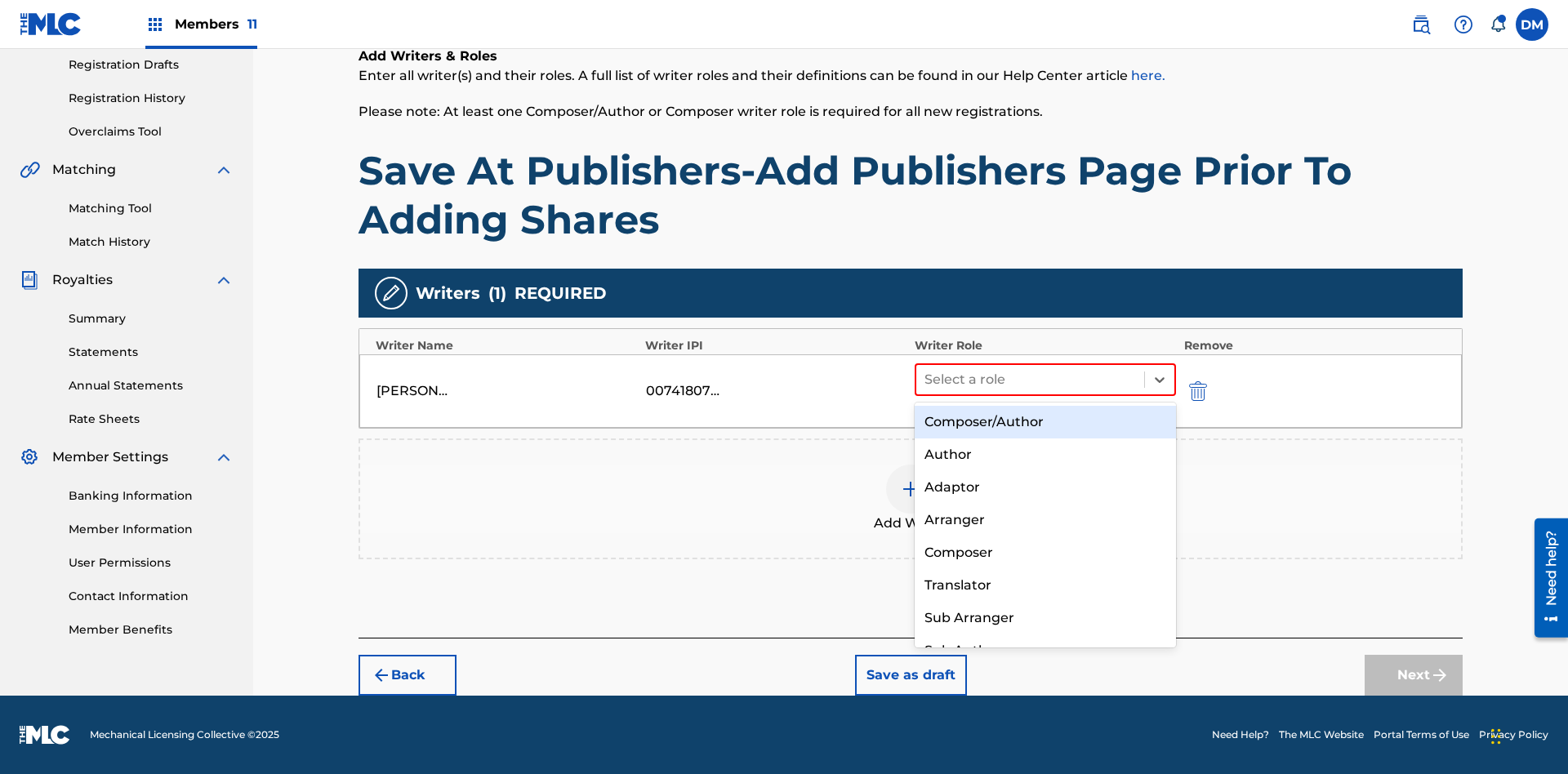
click at [1044, 552] on div "Composer" at bounding box center [1045, 553] width 261 height 33
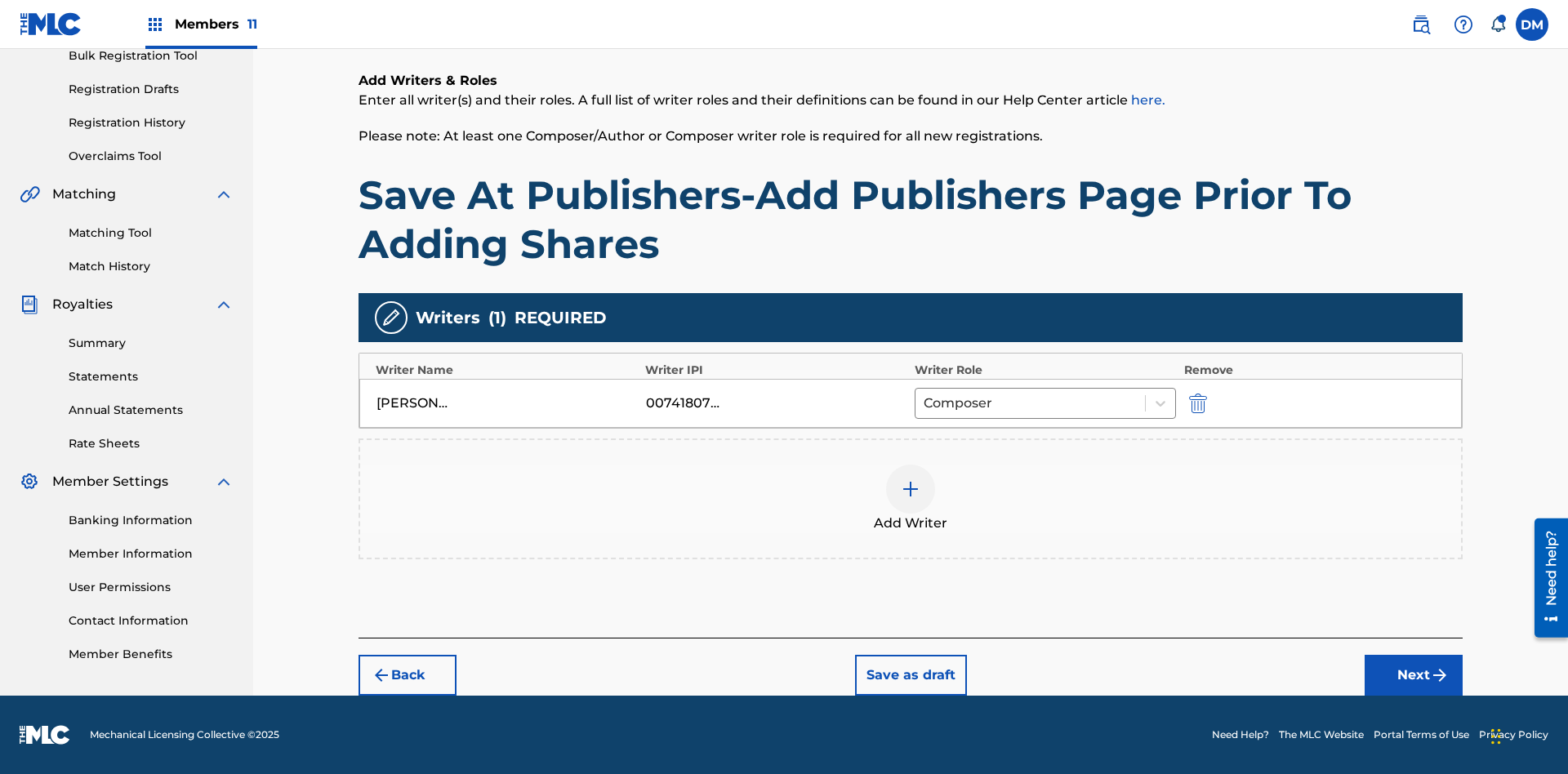
click at [1414, 675] on button "Next" at bounding box center [1414, 675] width 98 height 41
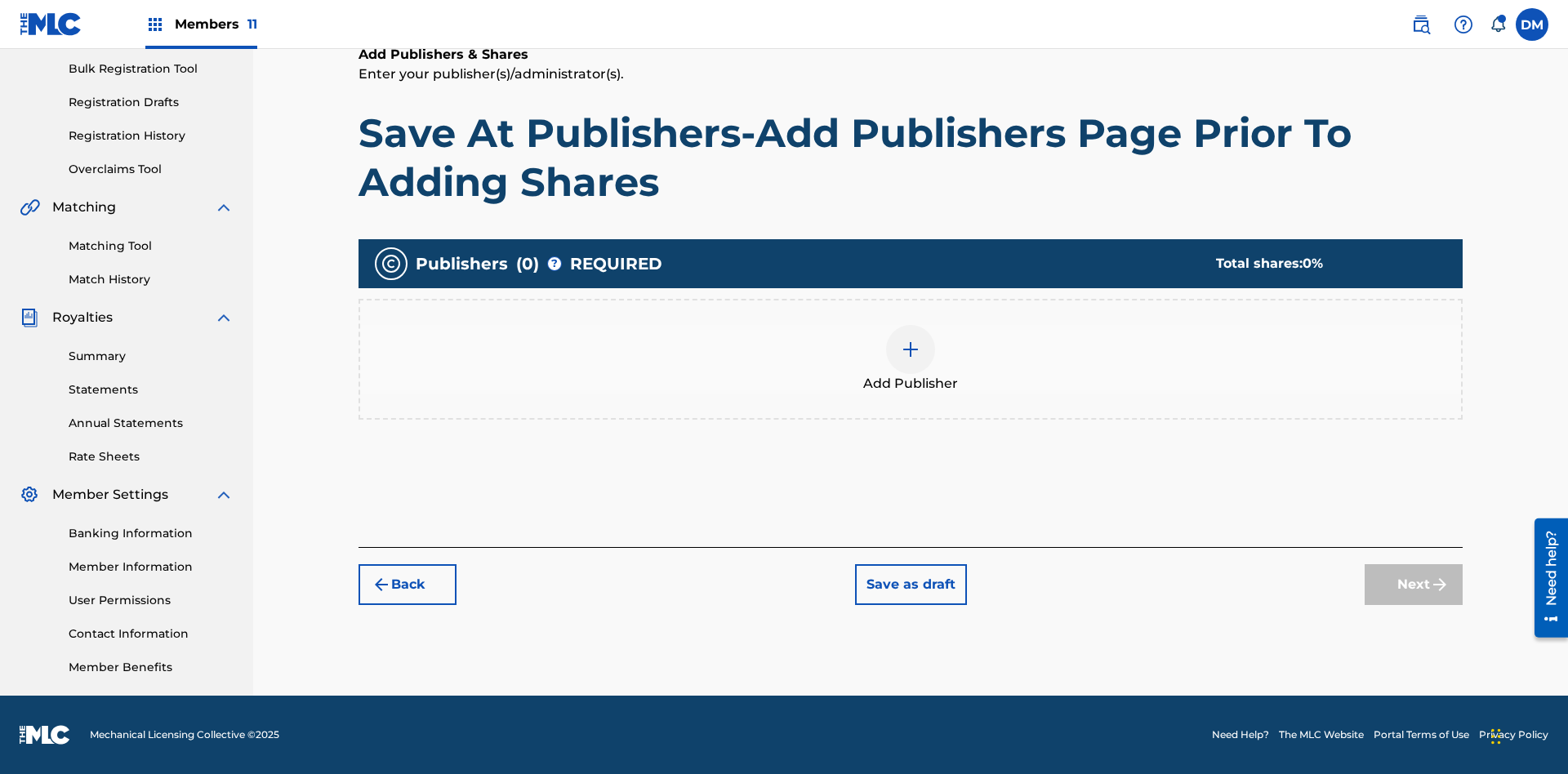
click at [911, 348] on img at bounding box center [910, 349] width 20 height 20
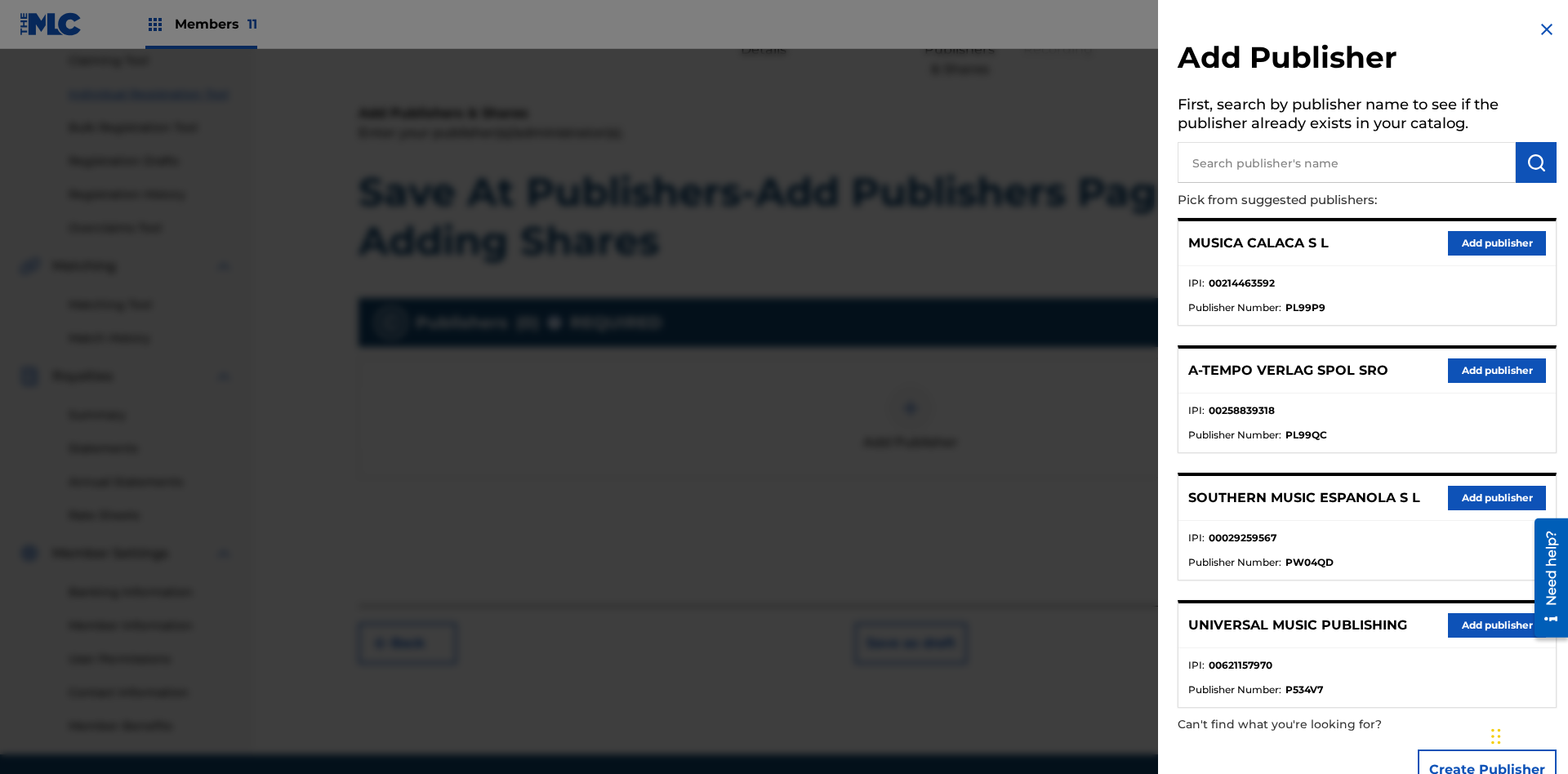
click at [1347, 163] on input "text" at bounding box center [1347, 162] width 338 height 41
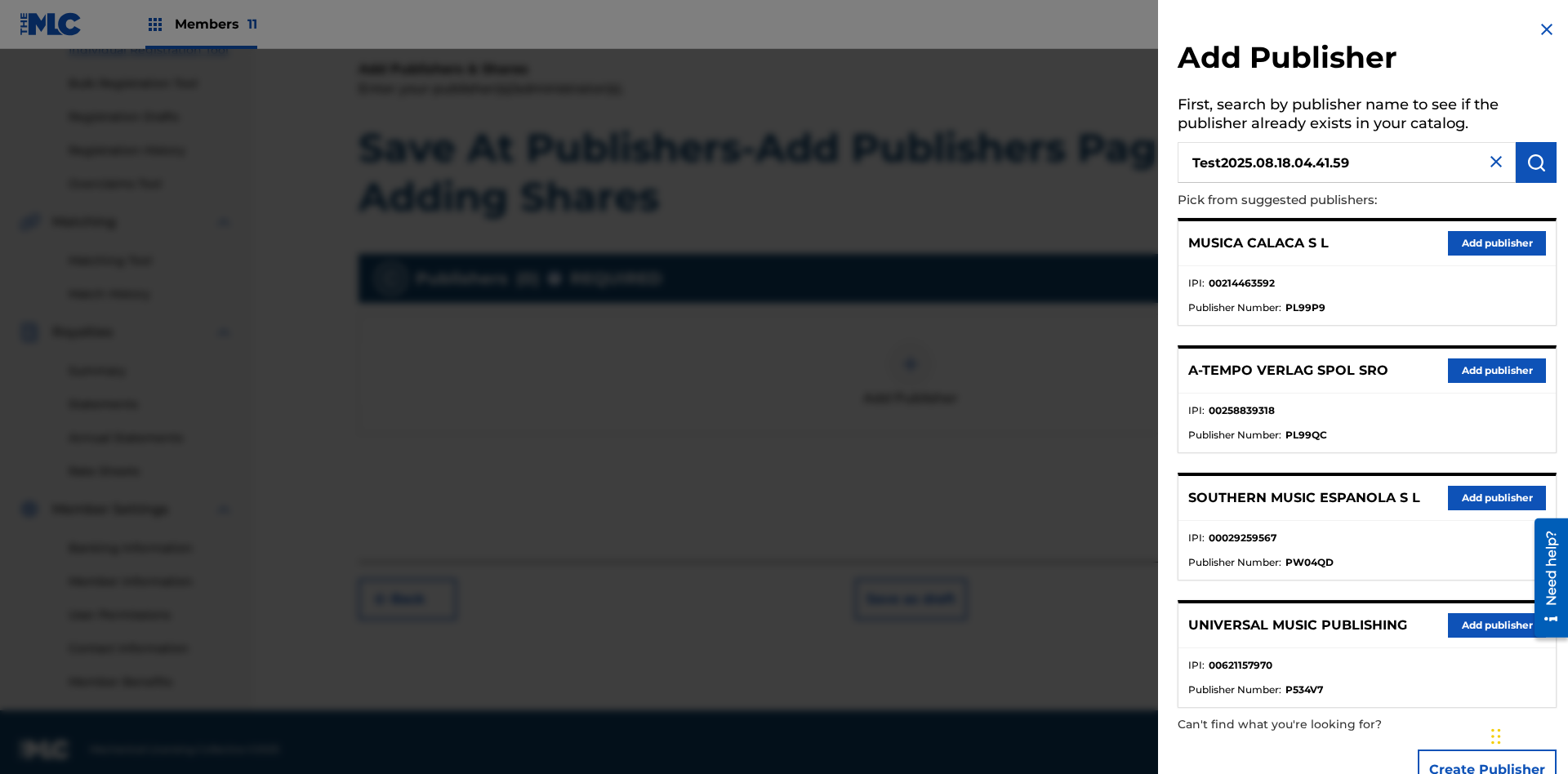
scroll to position [239, 0]
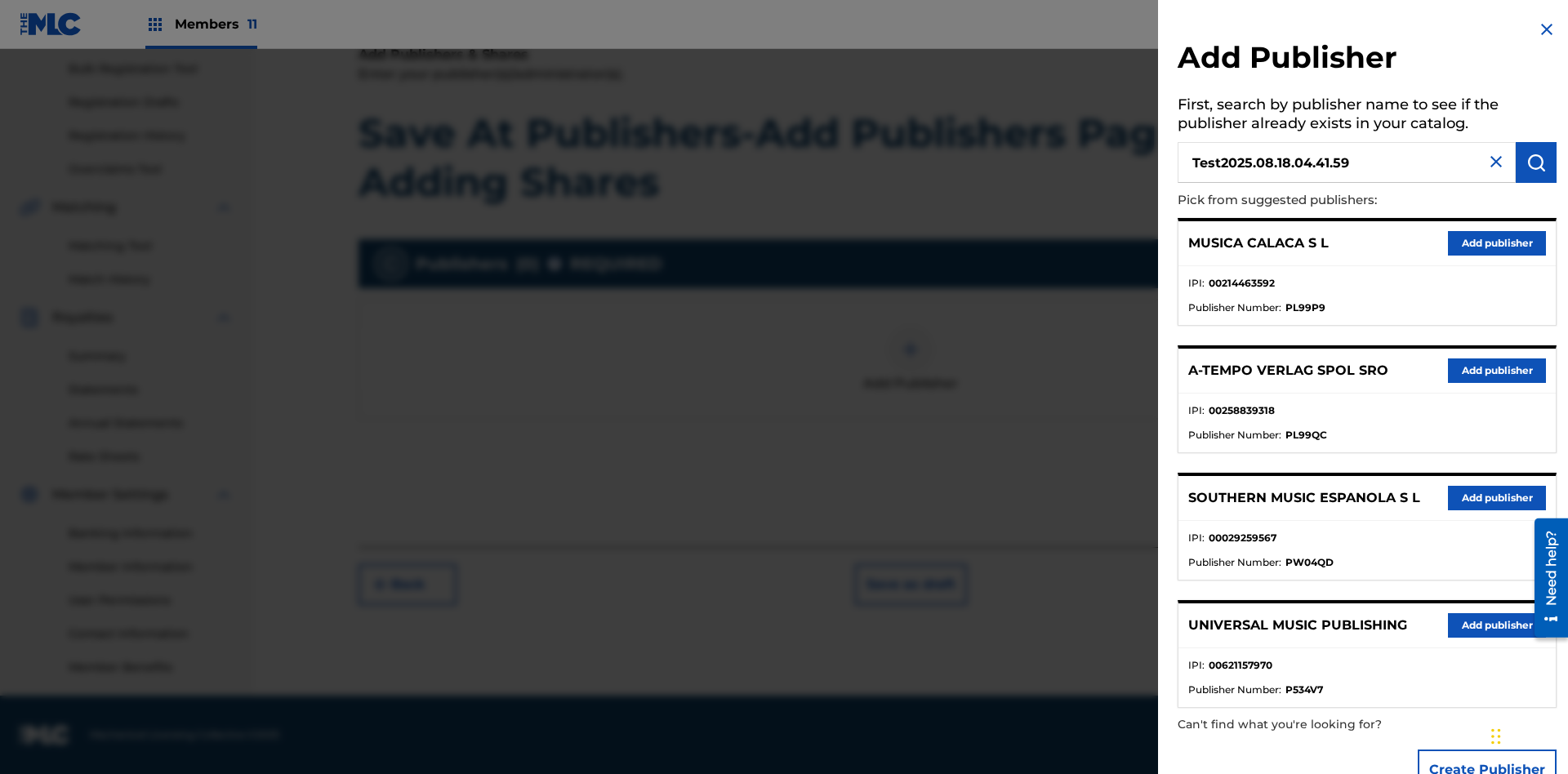
type input "Test2025.08.18.04.41.59"
click at [1537, 163] on img "submit" at bounding box center [1537, 162] width 20 height 20
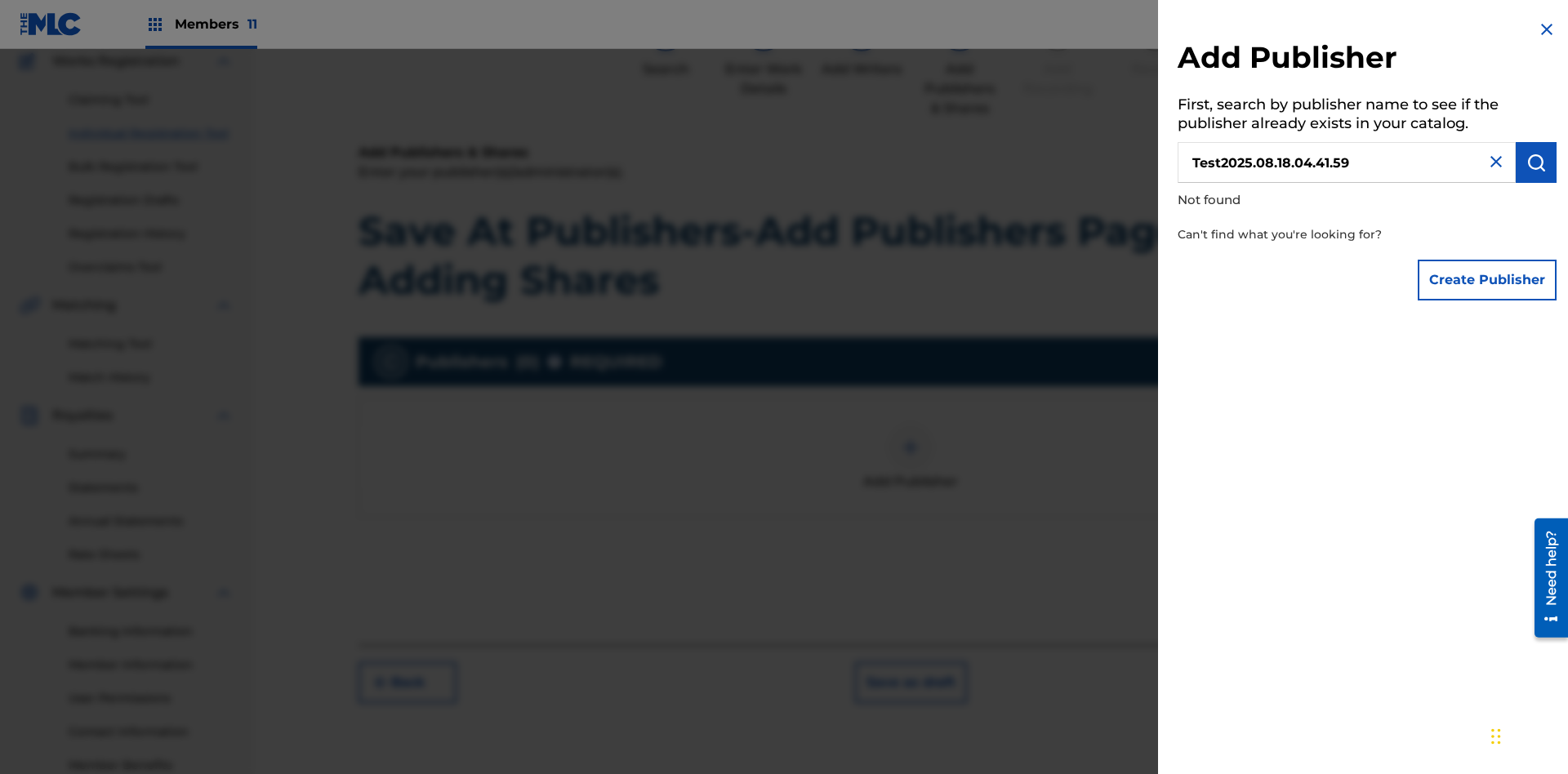
click at [1488, 279] on button "Create Publisher" at bounding box center [1487, 279] width 139 height 41
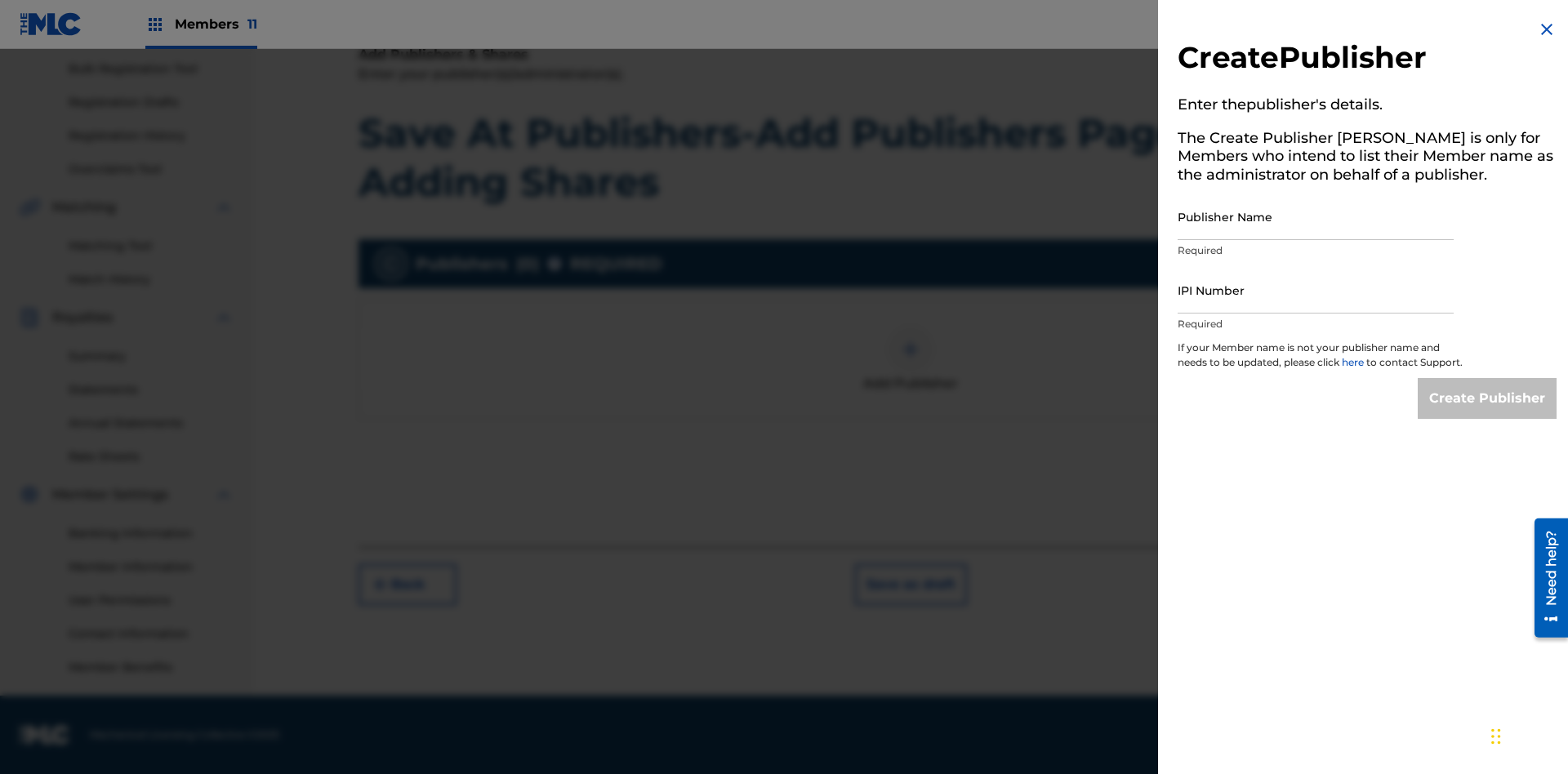
click at [1316, 216] on input "Publisher Name" at bounding box center [1315, 216] width 276 height 46
type input "Test2025.08.18.04.42.03"
click at [1316, 290] on input "IPI Number" at bounding box center [1315, 290] width 276 height 46
type input "00595839777"
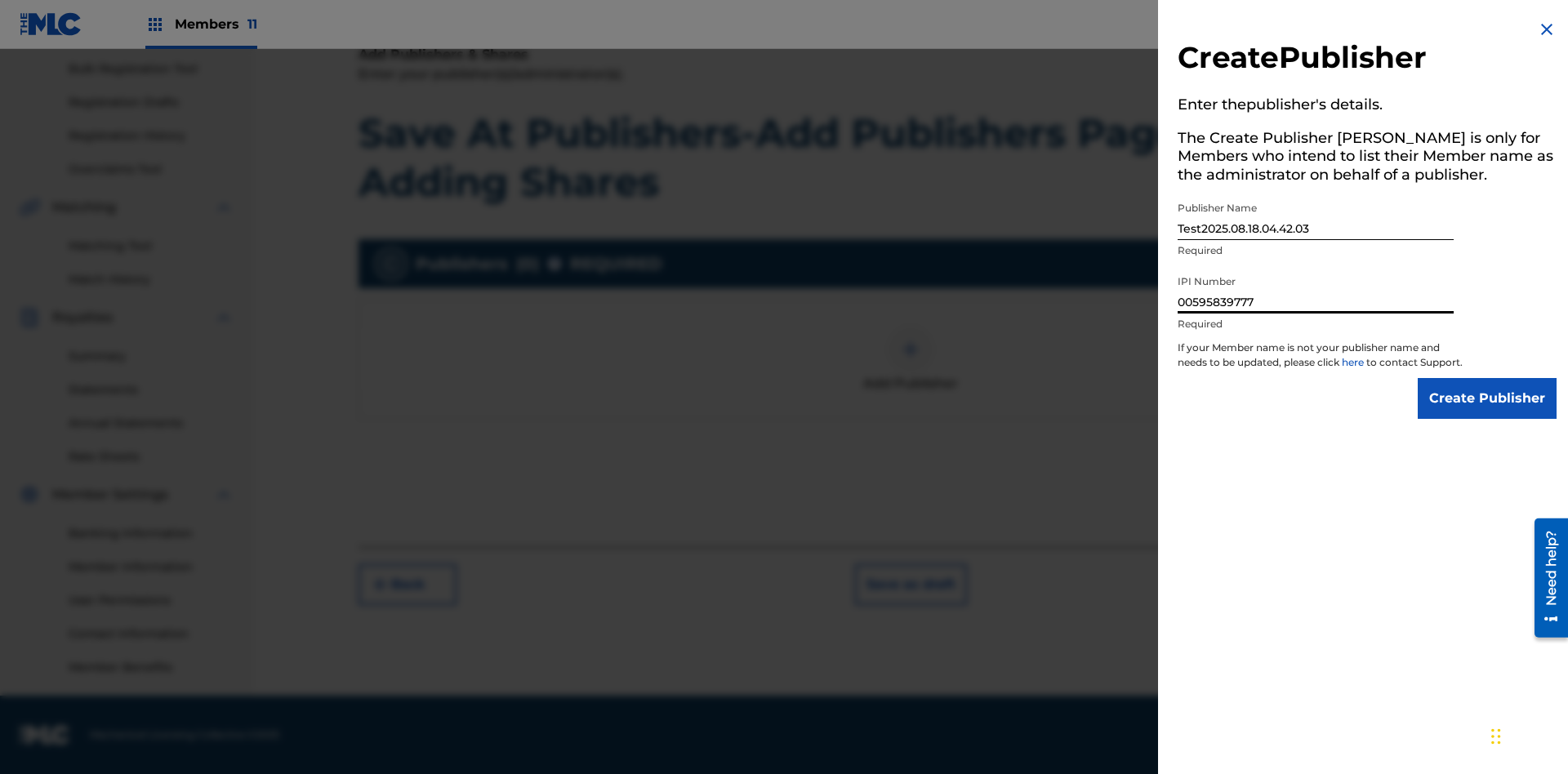
click at [1488, 413] on input "Create Publisher" at bounding box center [1487, 398] width 139 height 41
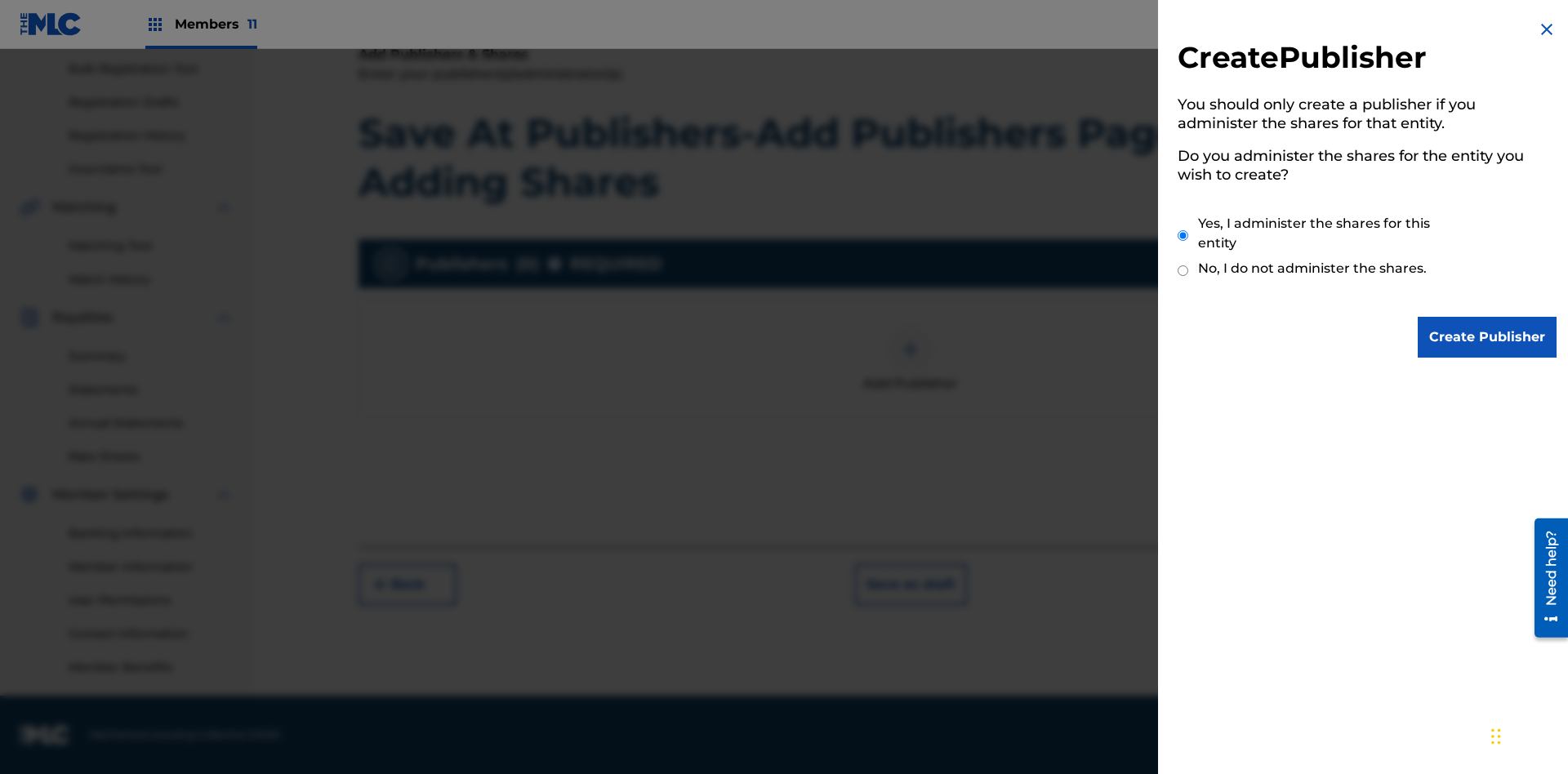
click at [1184, 235] on input "Yes, I administer the shares for this entity" at bounding box center [1183, 235] width 10 height 35
click at [1488, 337] on input "Create Publisher" at bounding box center [1487, 337] width 139 height 41
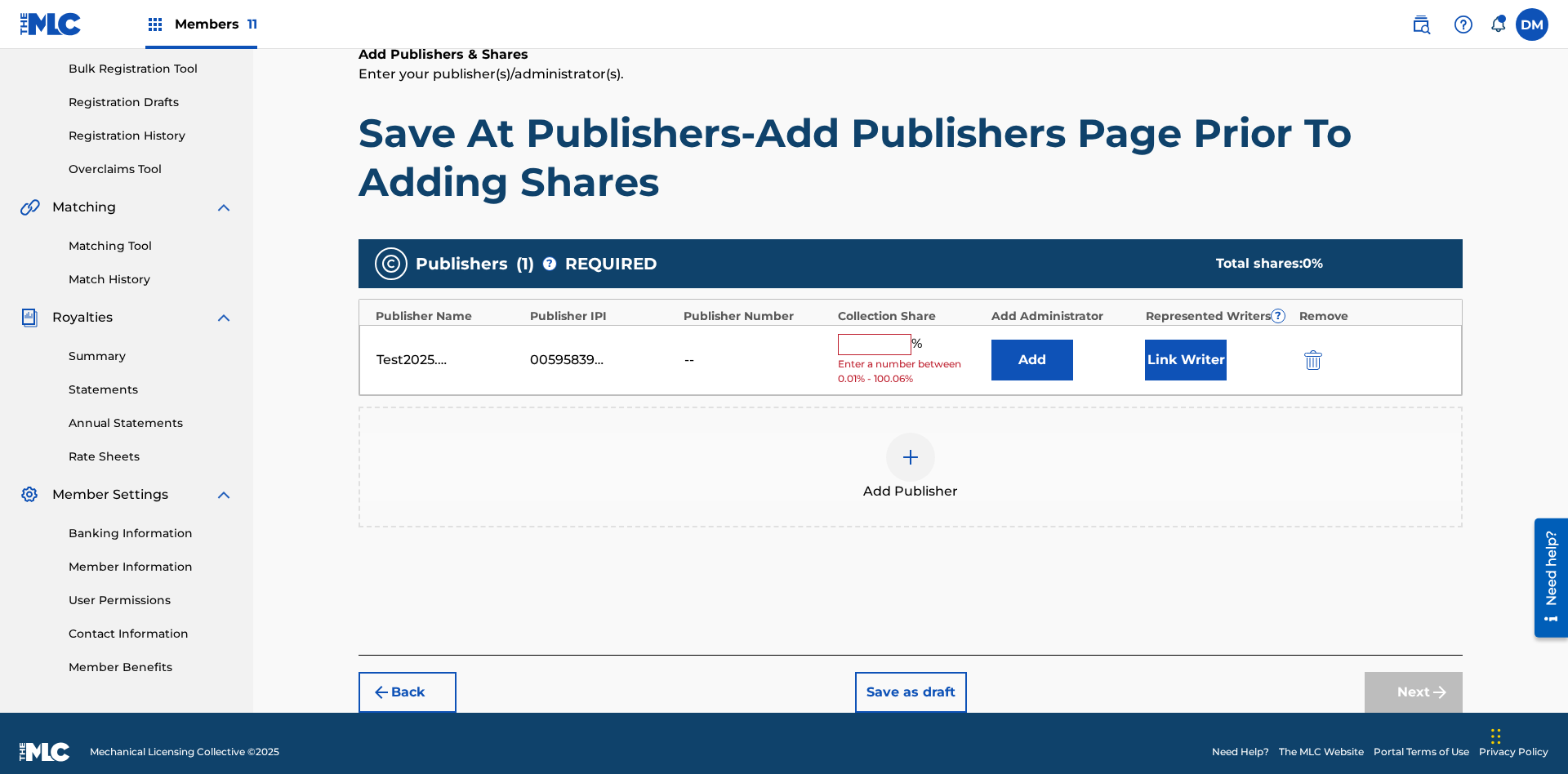
click at [1186, 342] on button "Link Writer" at bounding box center [1186, 360] width 82 height 41
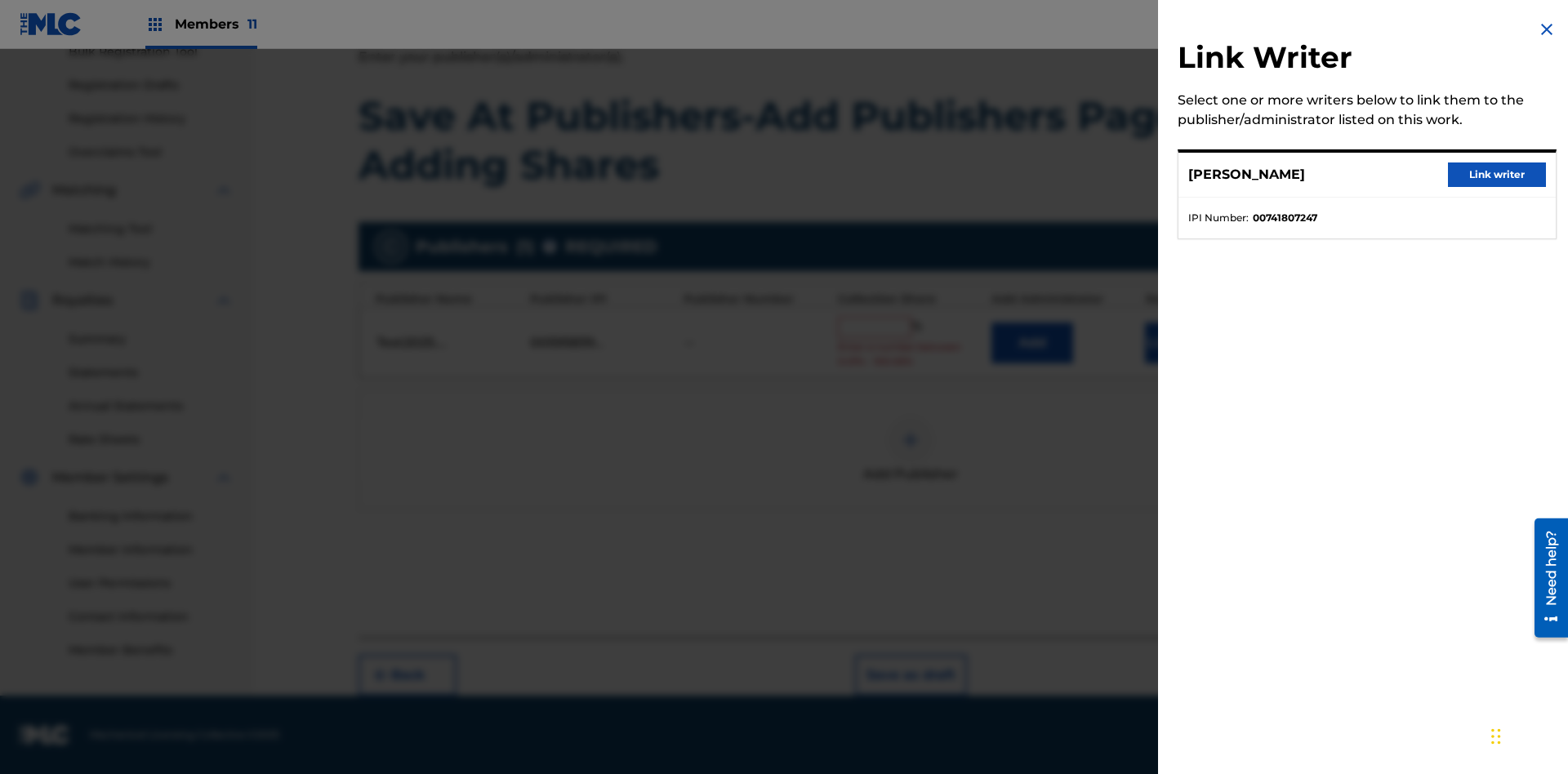
click at [1497, 175] on button "Link writer" at bounding box center [1497, 175] width 98 height 24
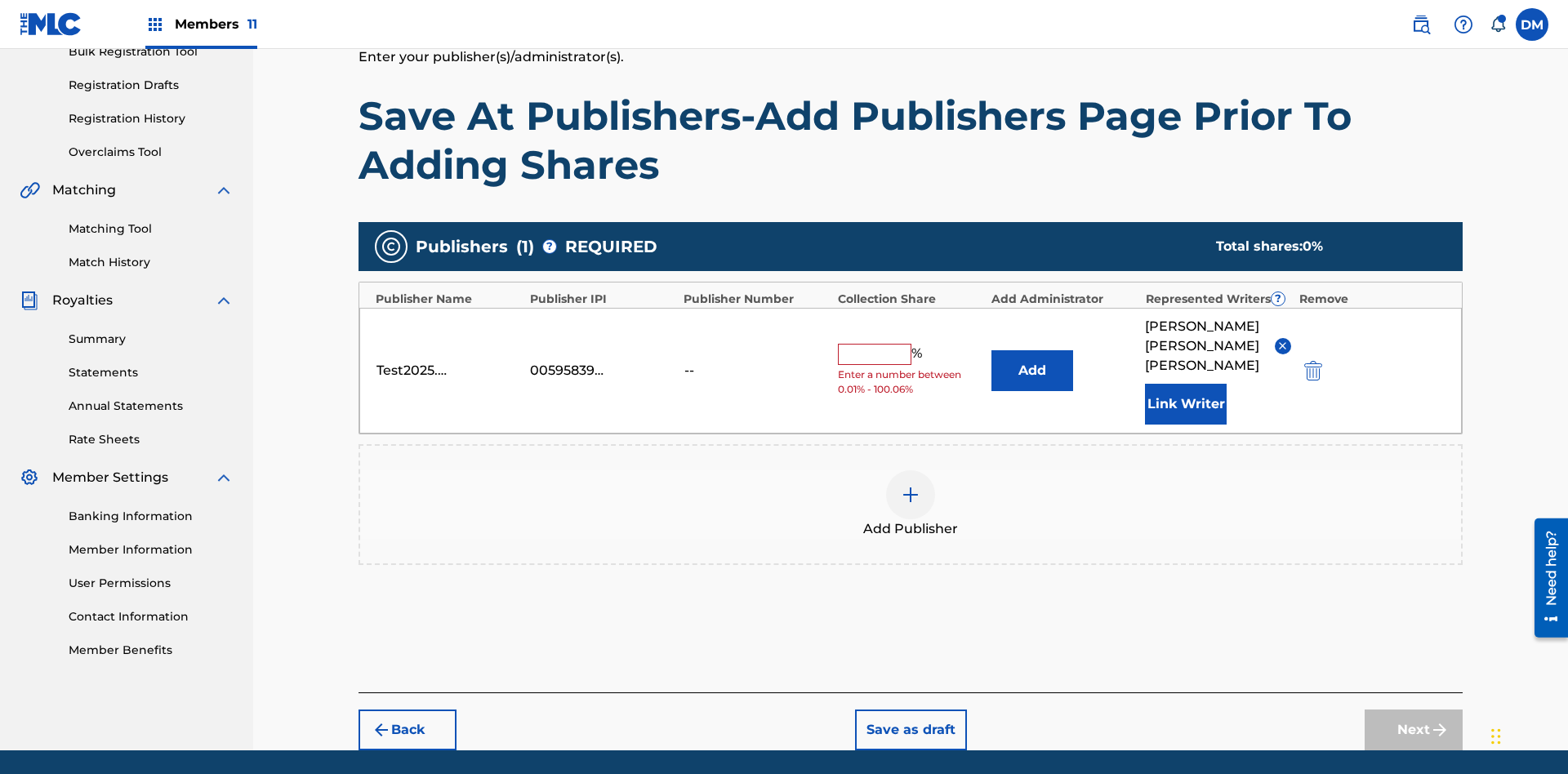
click at [1186, 384] on button "Link Writer" at bounding box center [1186, 404] width 82 height 41
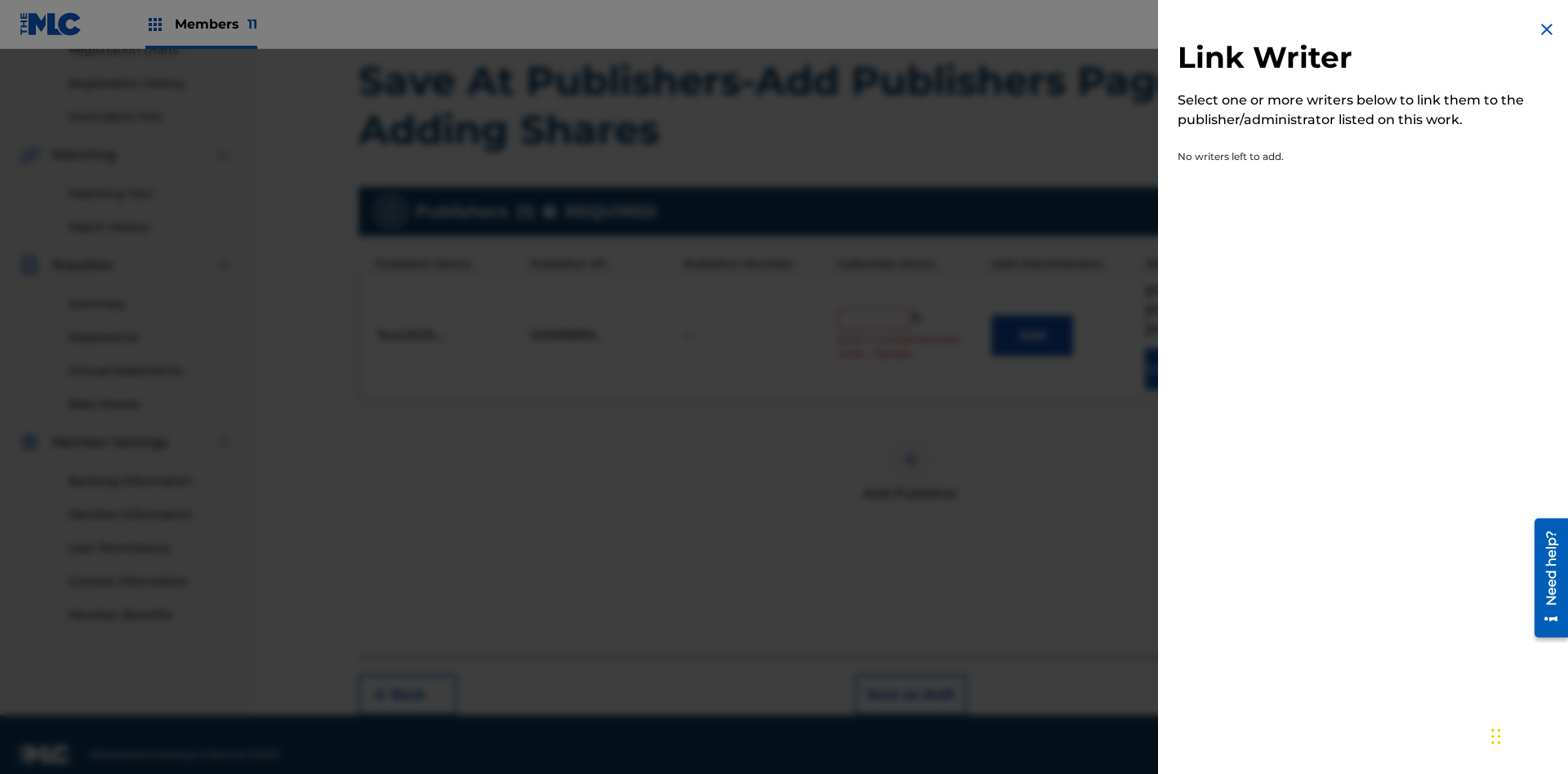
click at [1547, 30] on img at bounding box center [1547, 30] width 20 height 20
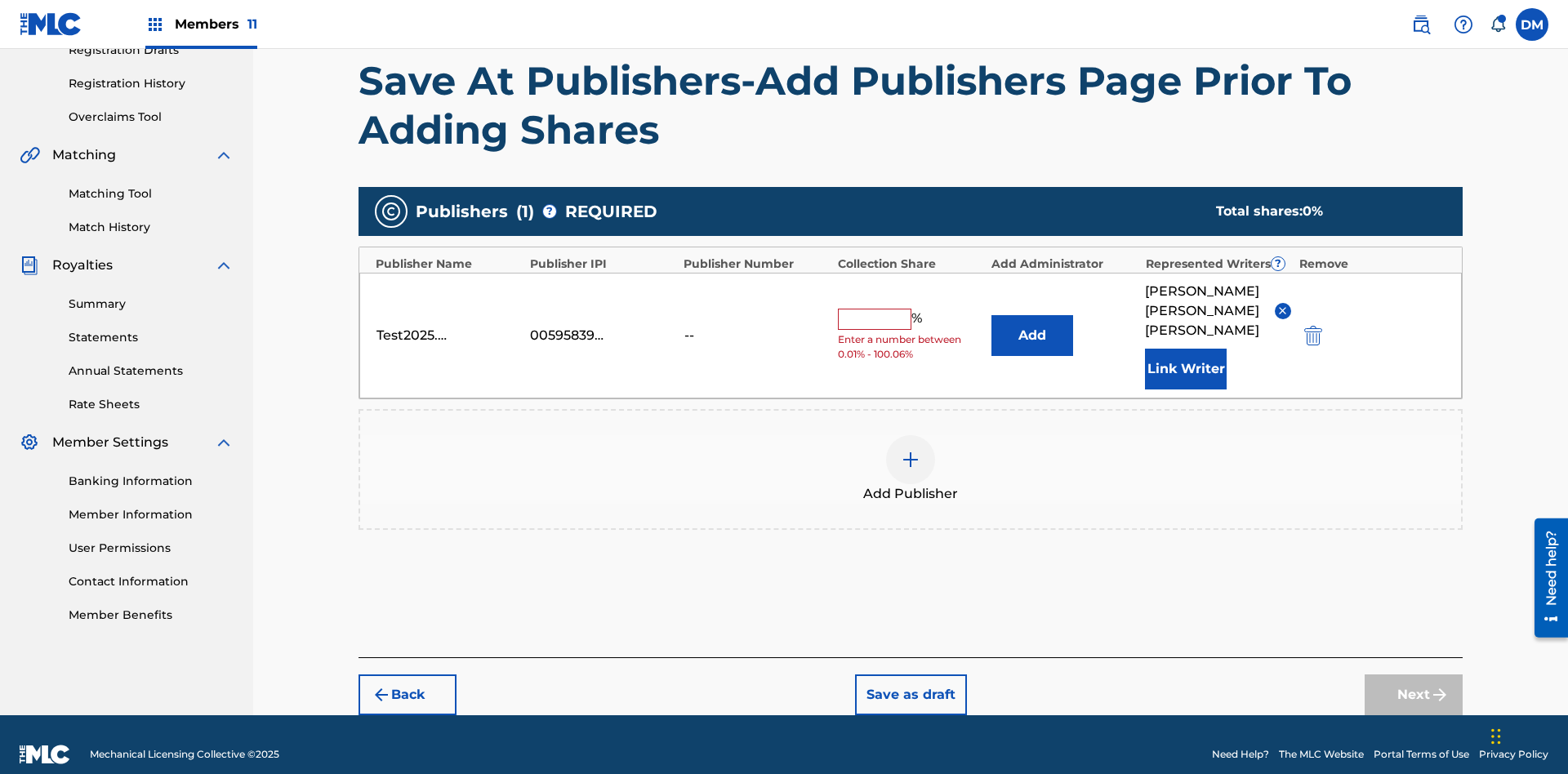
click at [1032, 325] on button "Add" at bounding box center [1032, 335] width 82 height 41
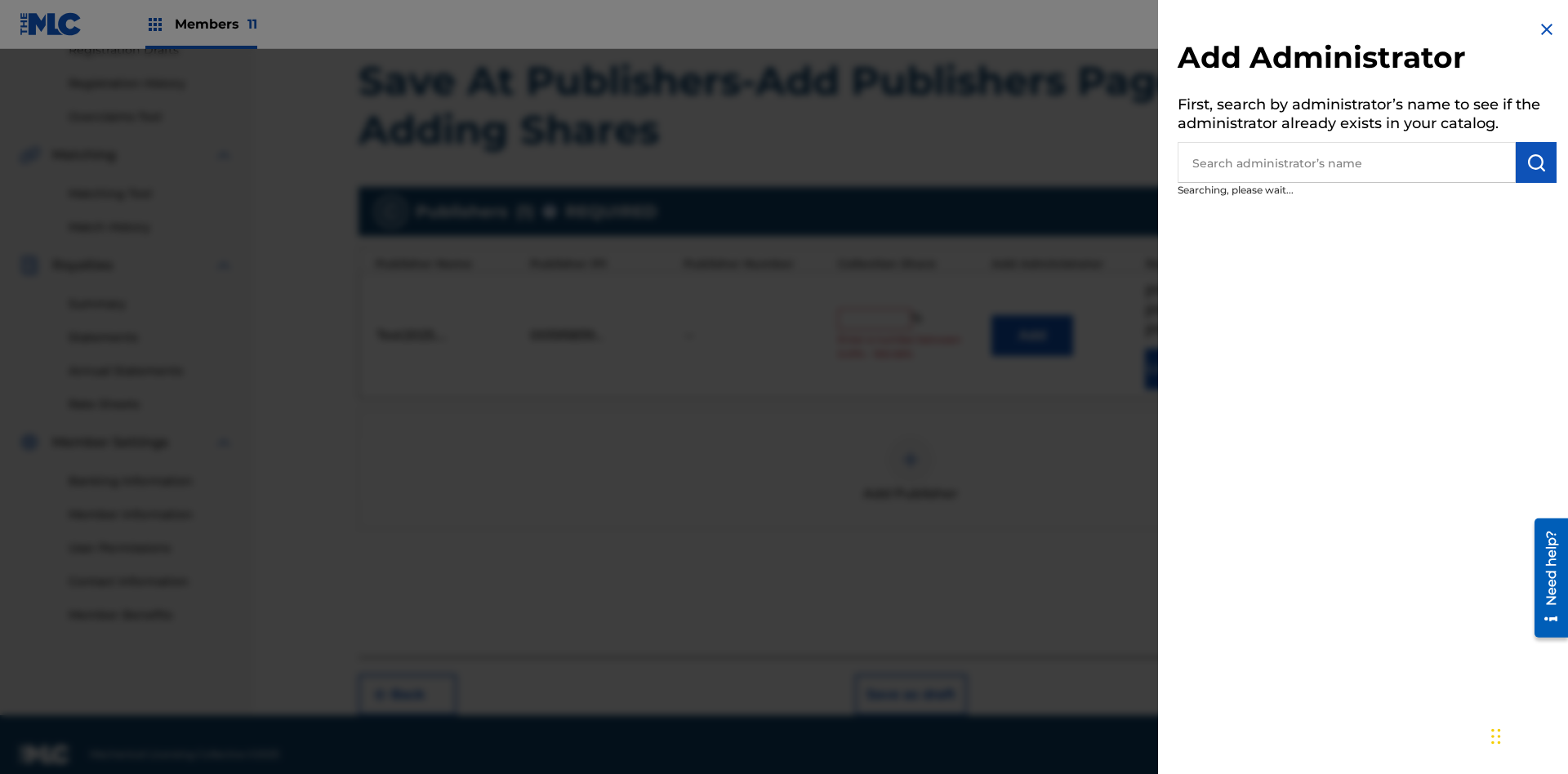
click at [1347, 163] on input "text" at bounding box center [1347, 162] width 338 height 41
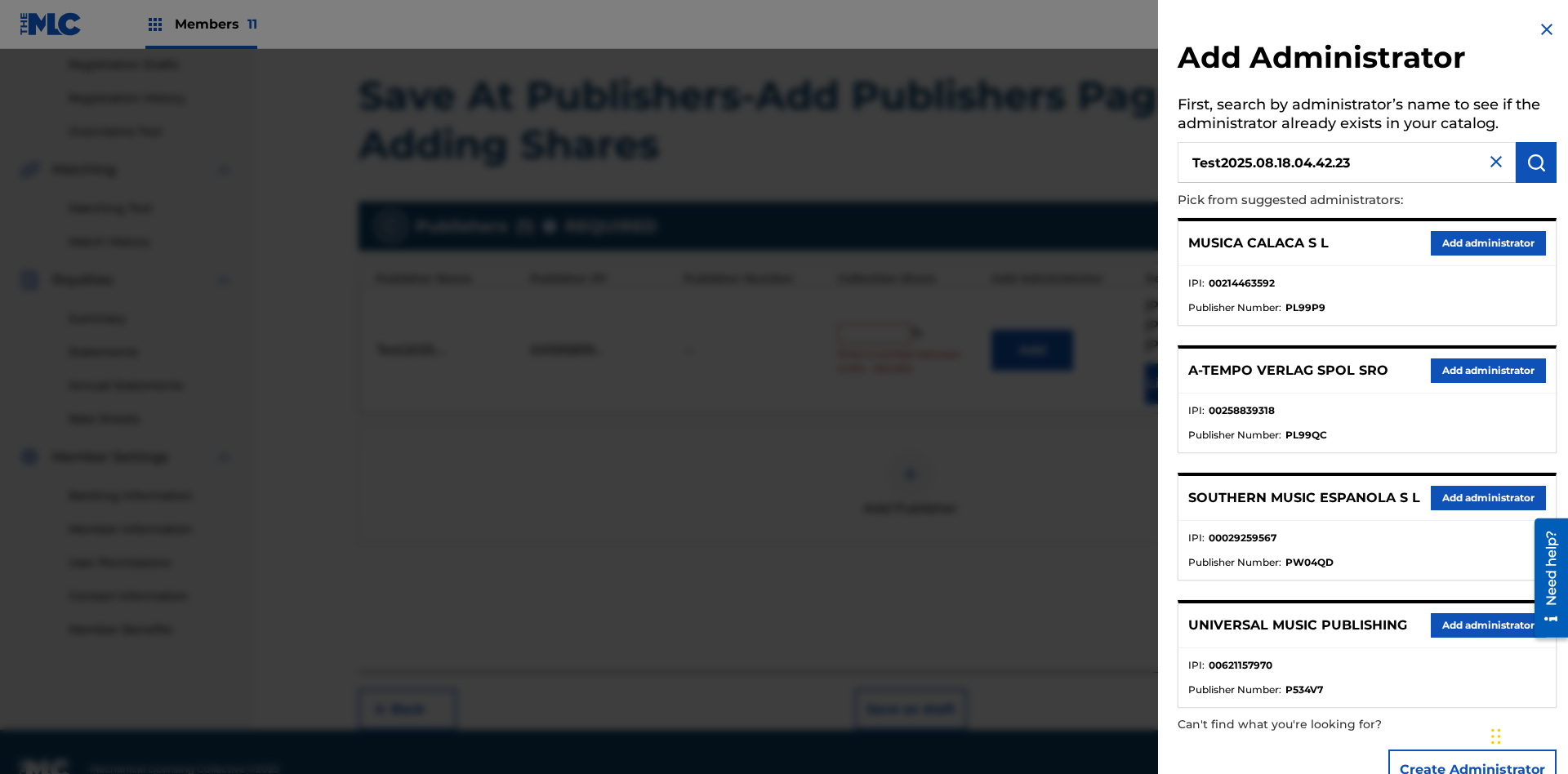
scroll to position [291, 0]
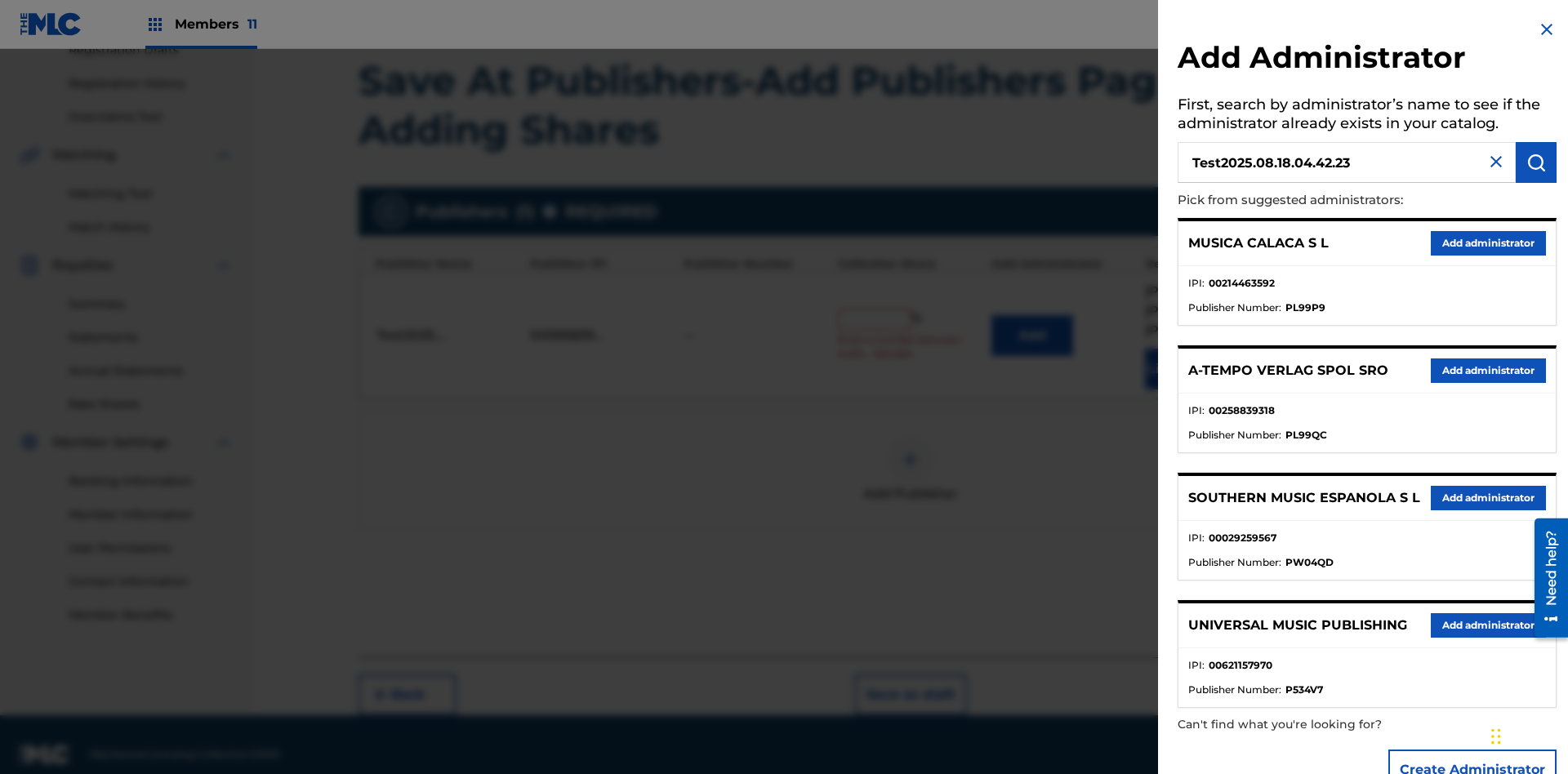
type input "Test2025.08.18.04.42.23"
click at [1537, 163] on img "submit" at bounding box center [1537, 162] width 20 height 20
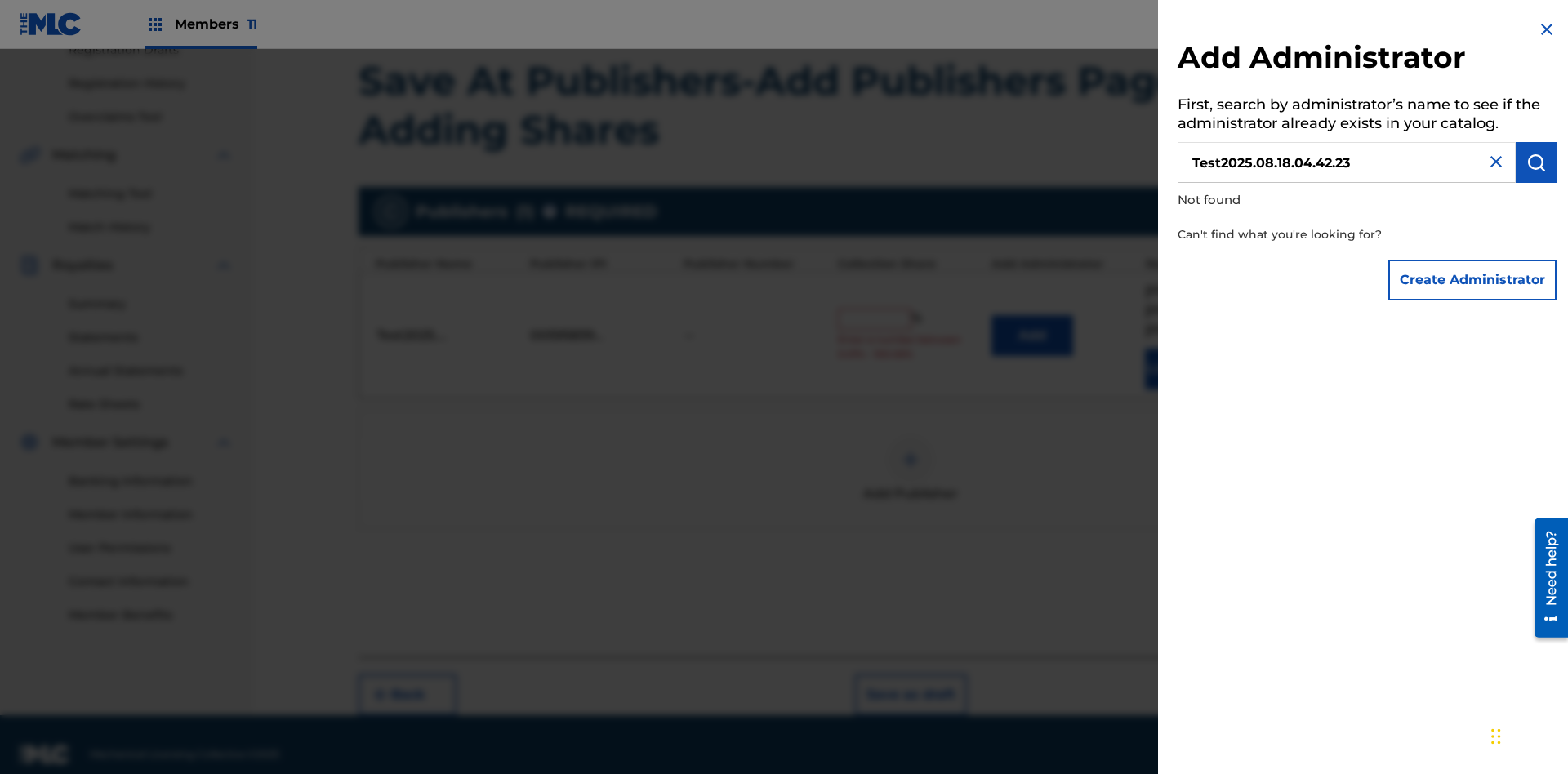
click at [1474, 279] on button "Create Administrator" at bounding box center [1472, 279] width 168 height 41
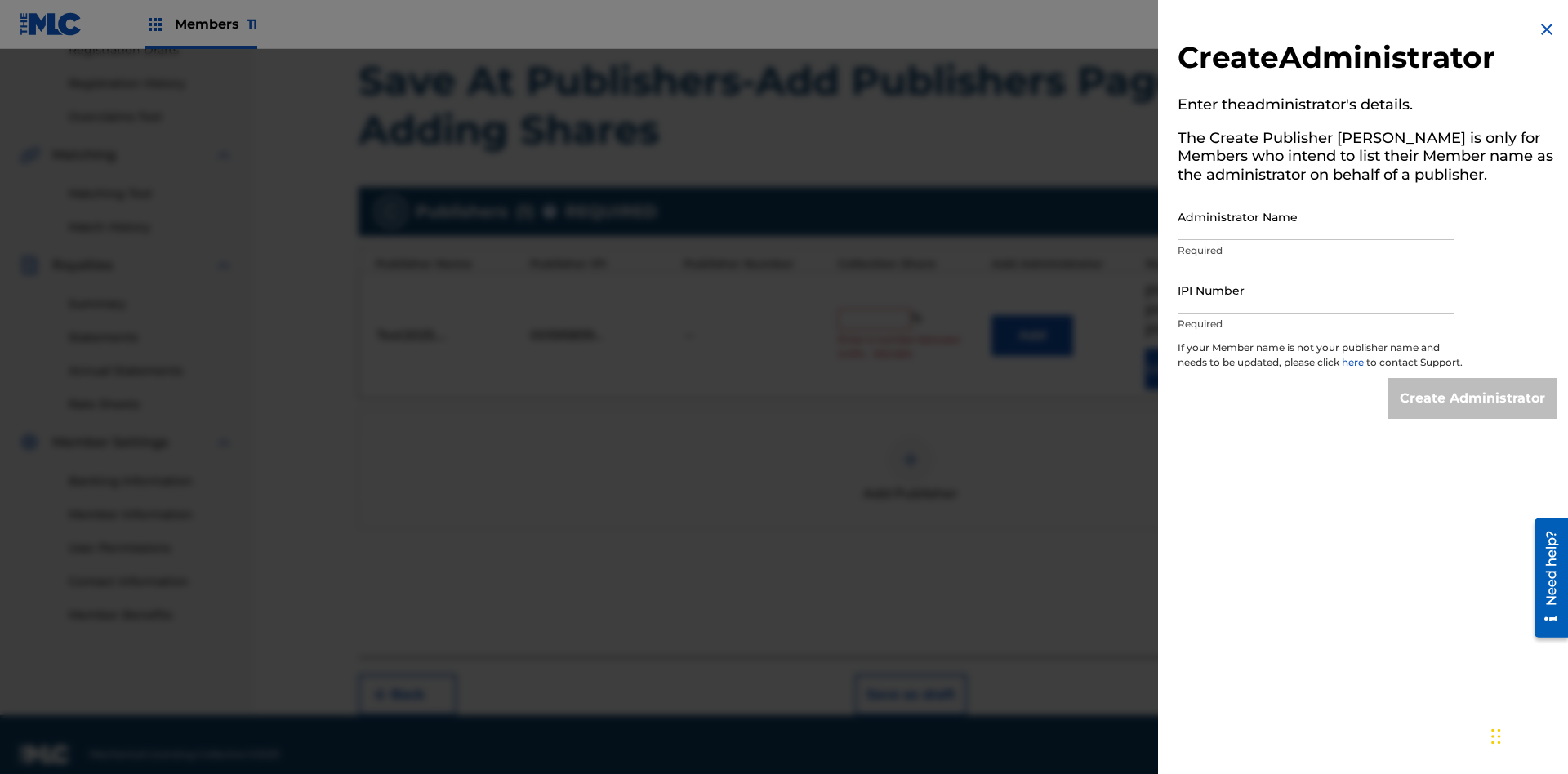
click at [1316, 216] on input "Administrator Name" at bounding box center [1315, 216] width 276 height 46
type input "Test2025.08.18.04.42.27"
click at [1316, 290] on input "IPI Number" at bounding box center [1315, 290] width 276 height 46
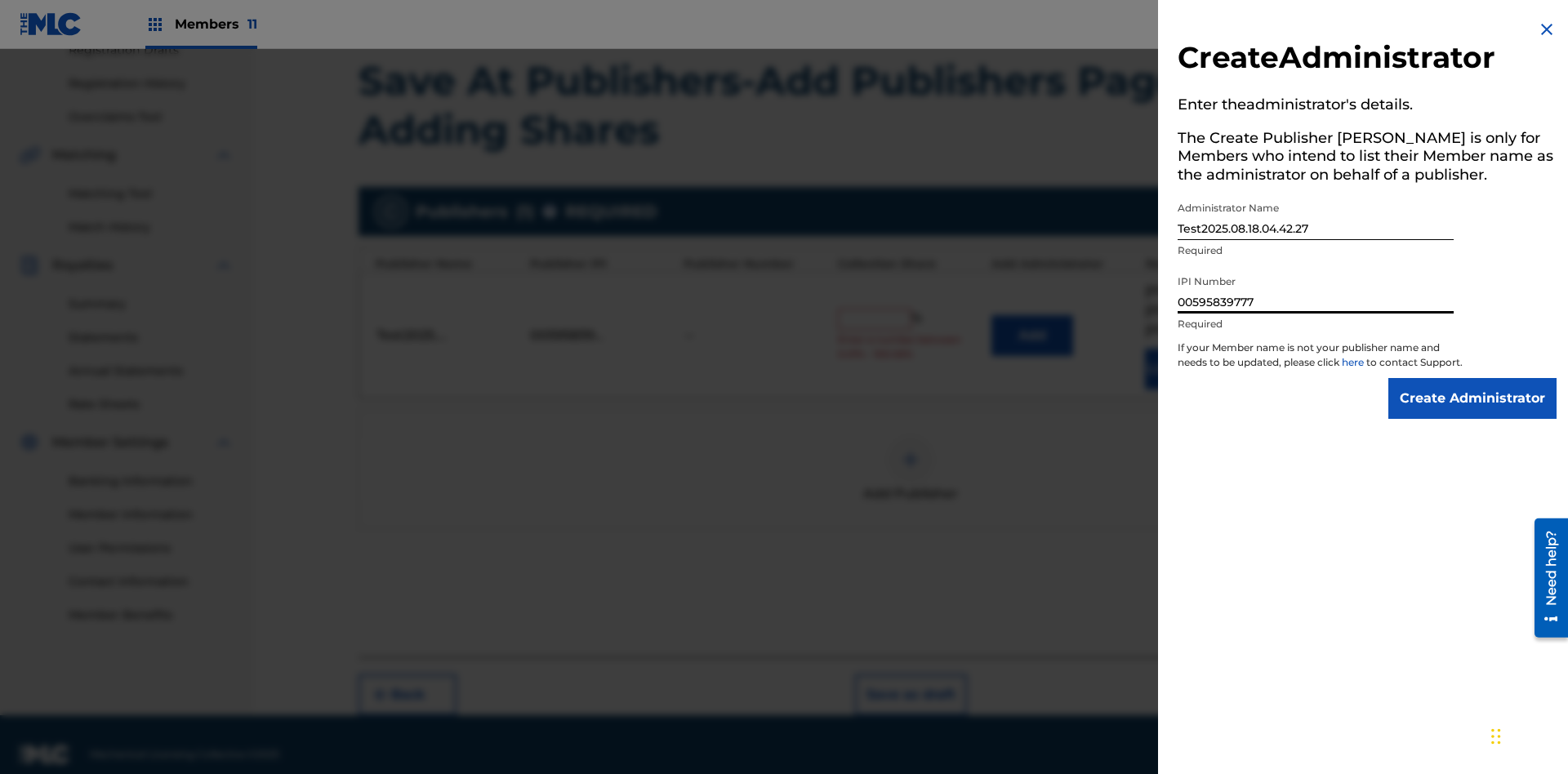
type input "00595839777"
click at [1474, 413] on input "Create Administrator" at bounding box center [1472, 398] width 168 height 41
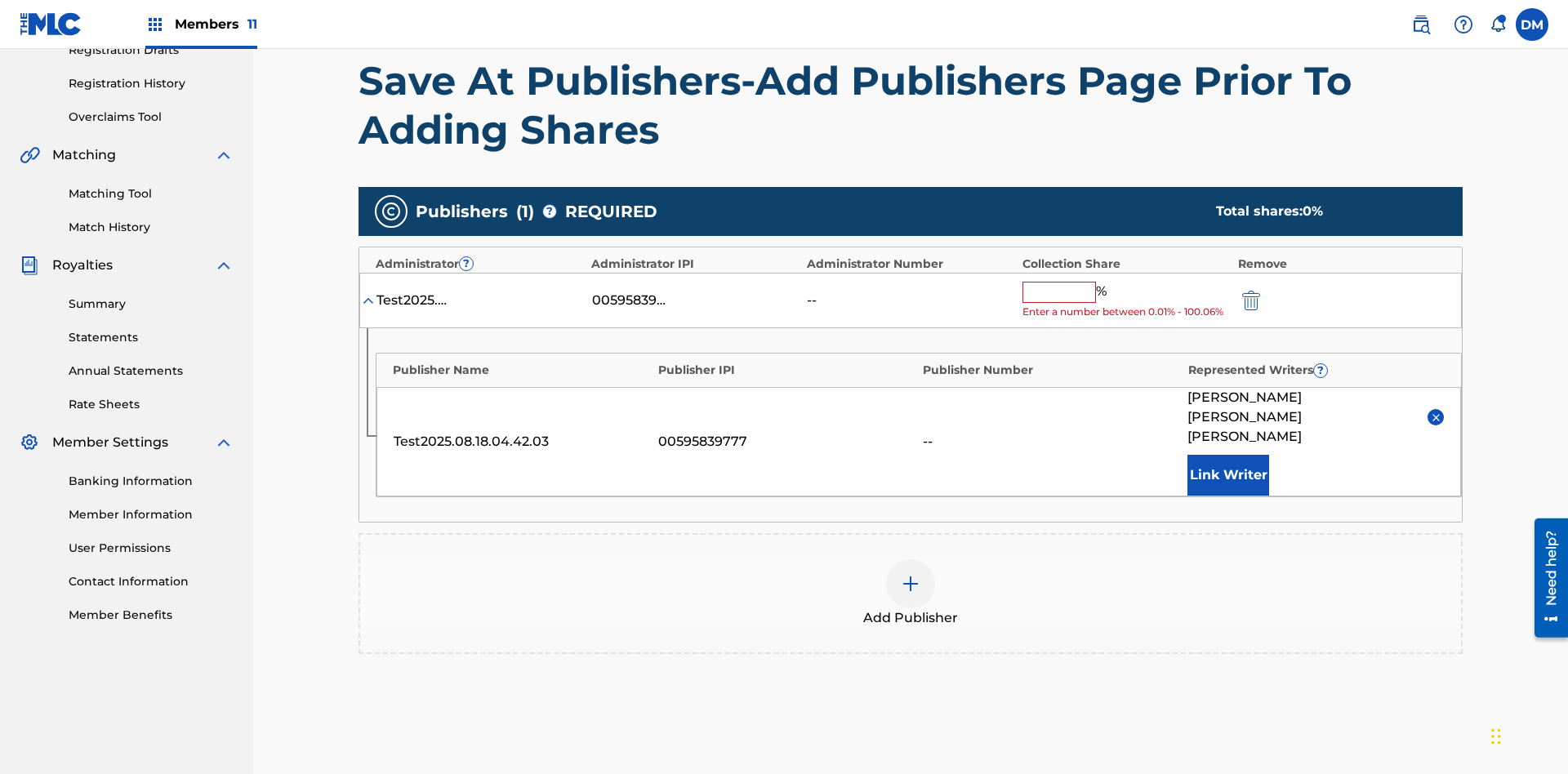
scroll to position [395, 0]
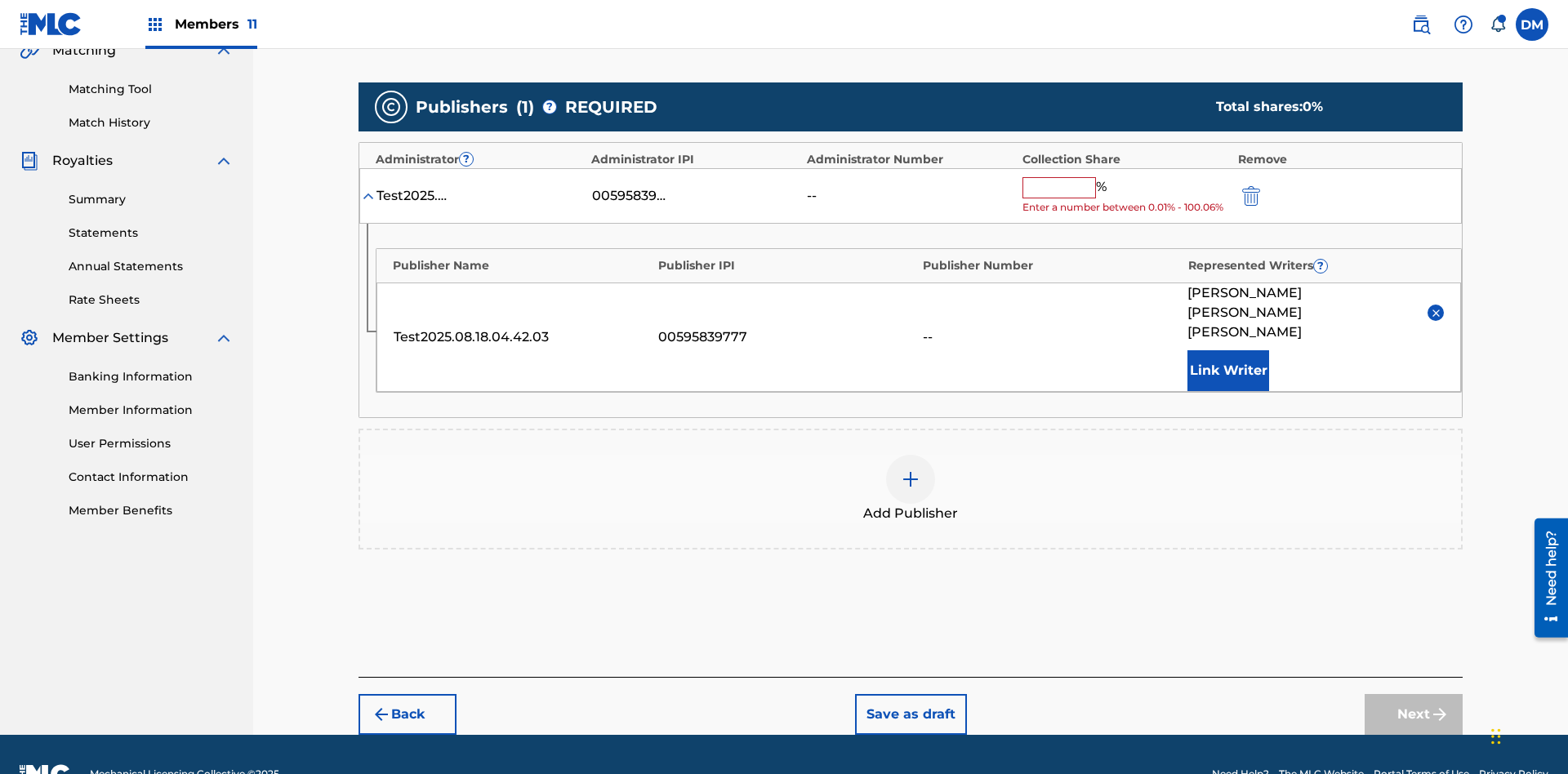
click at [910, 694] on button "Save as draft" at bounding box center [911, 714] width 112 height 41
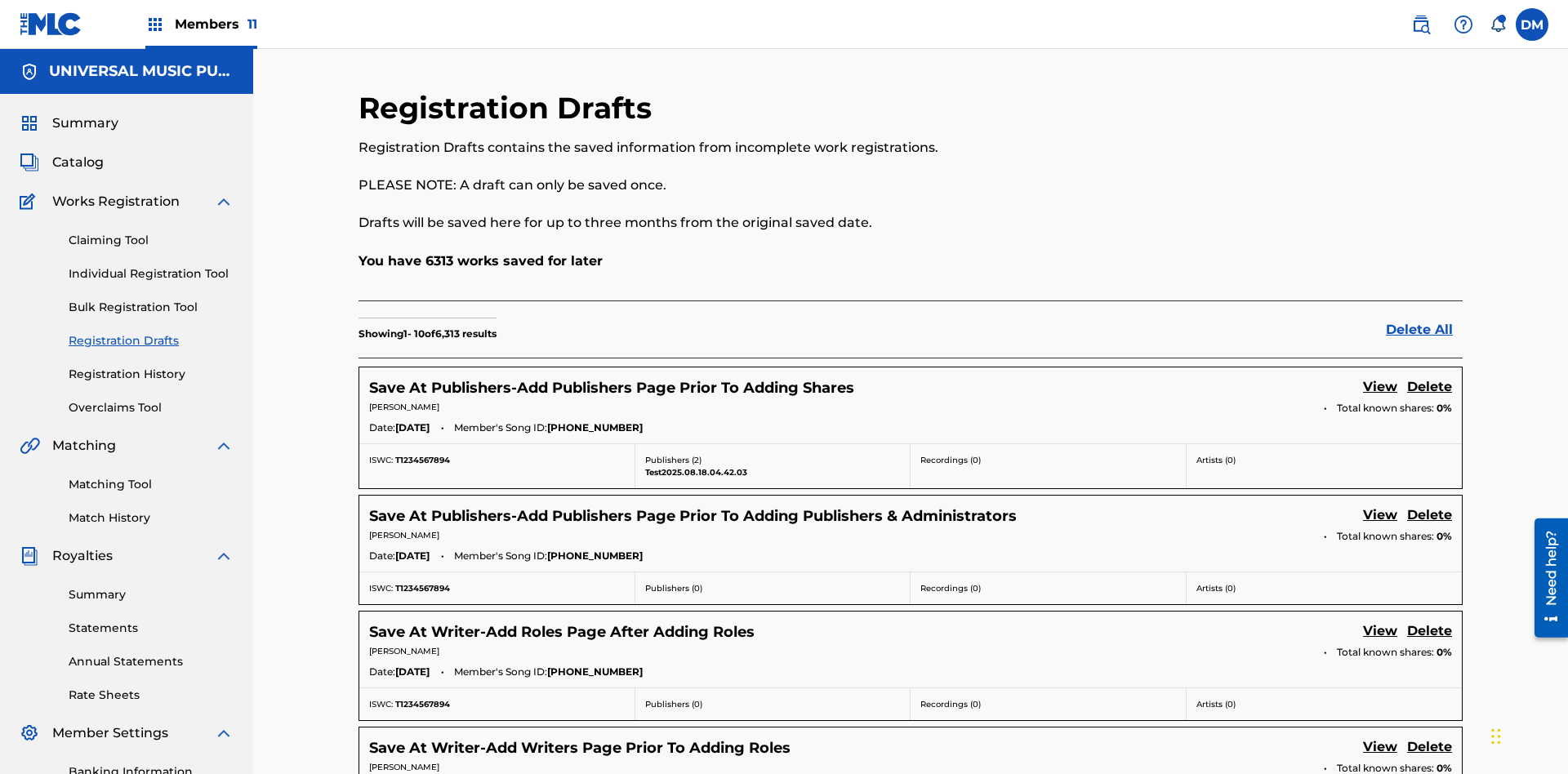
click at [1381, 377] on link "View" at bounding box center [1380, 387] width 34 height 22
